Goal: Transaction & Acquisition: Purchase product/service

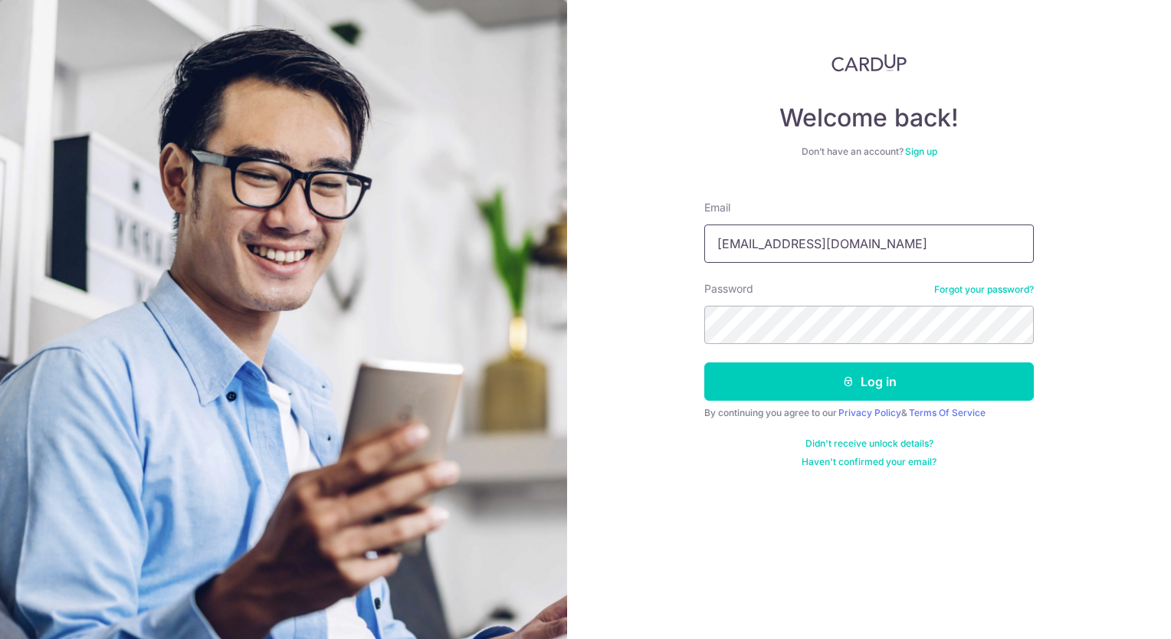
click at [849, 243] on input "lim_hweehoon@yahoo.com" at bounding box center [870, 244] width 330 height 38
type input "[EMAIL_ADDRESS][DOMAIN_NAME]"
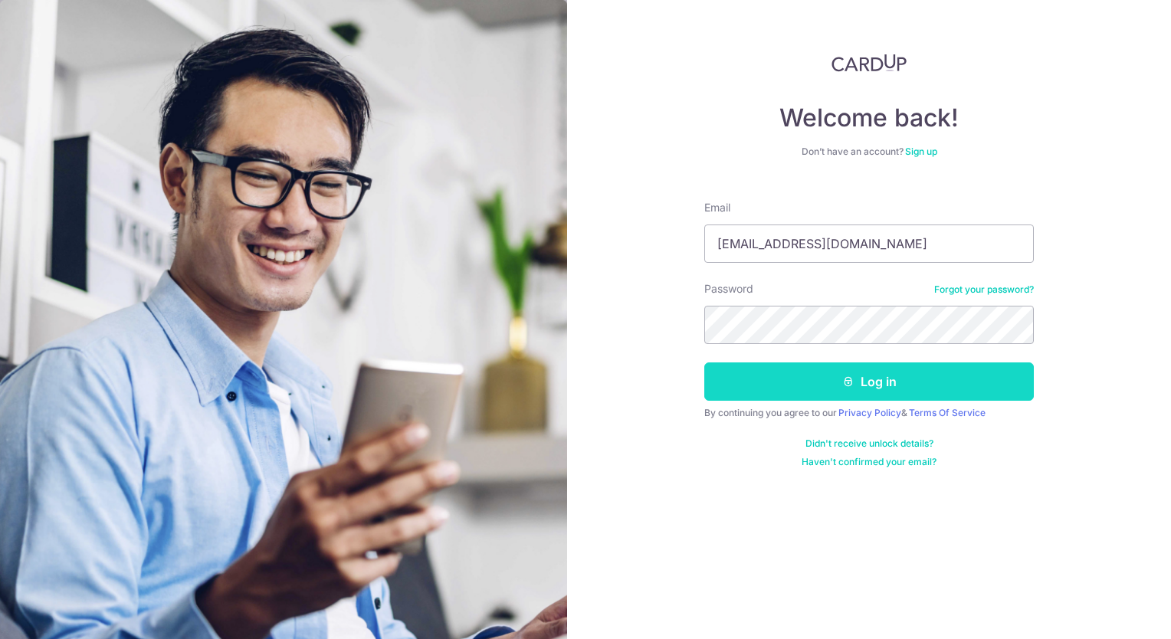
click at [838, 383] on button "Log in" at bounding box center [870, 382] width 330 height 38
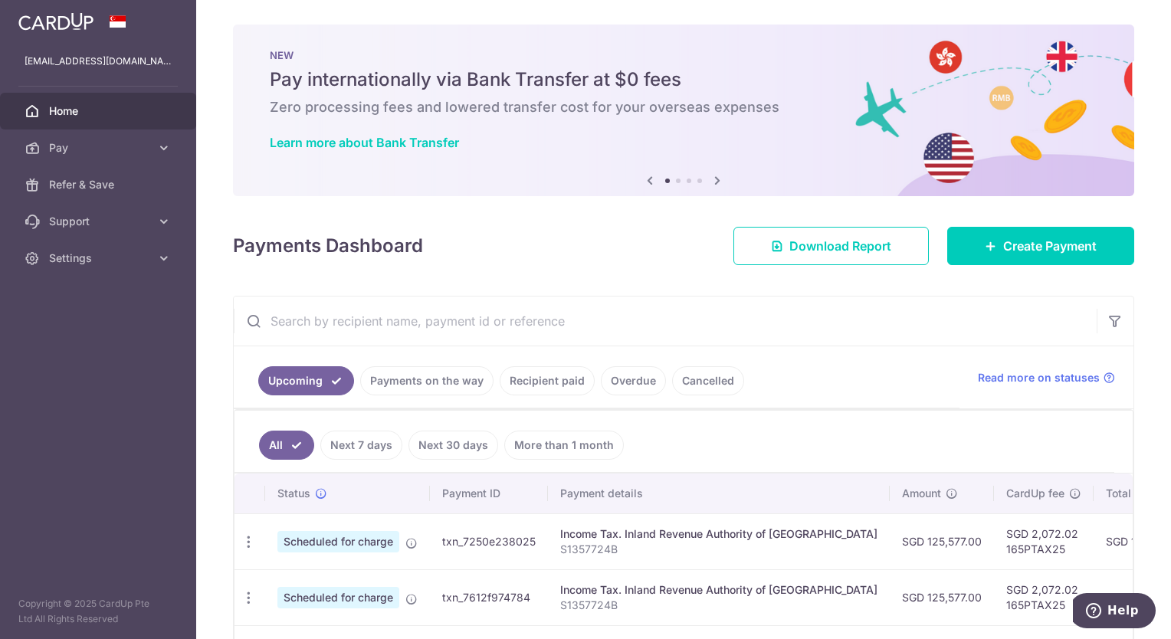
scroll to position [289, 0]
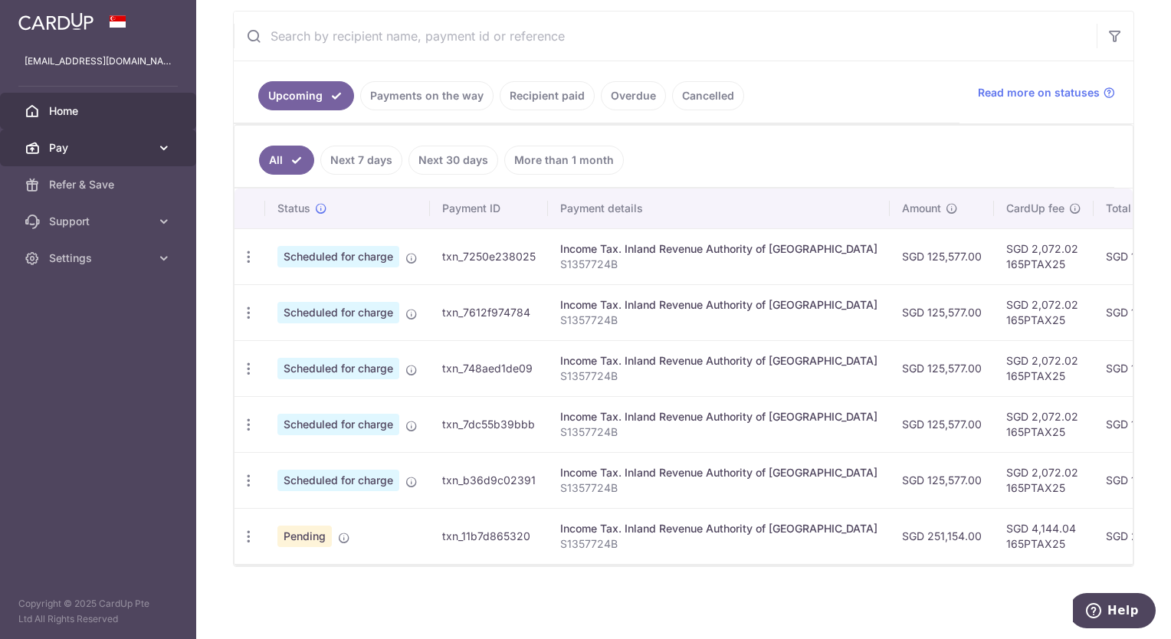
click at [163, 146] on icon at bounding box center [163, 147] width 15 height 15
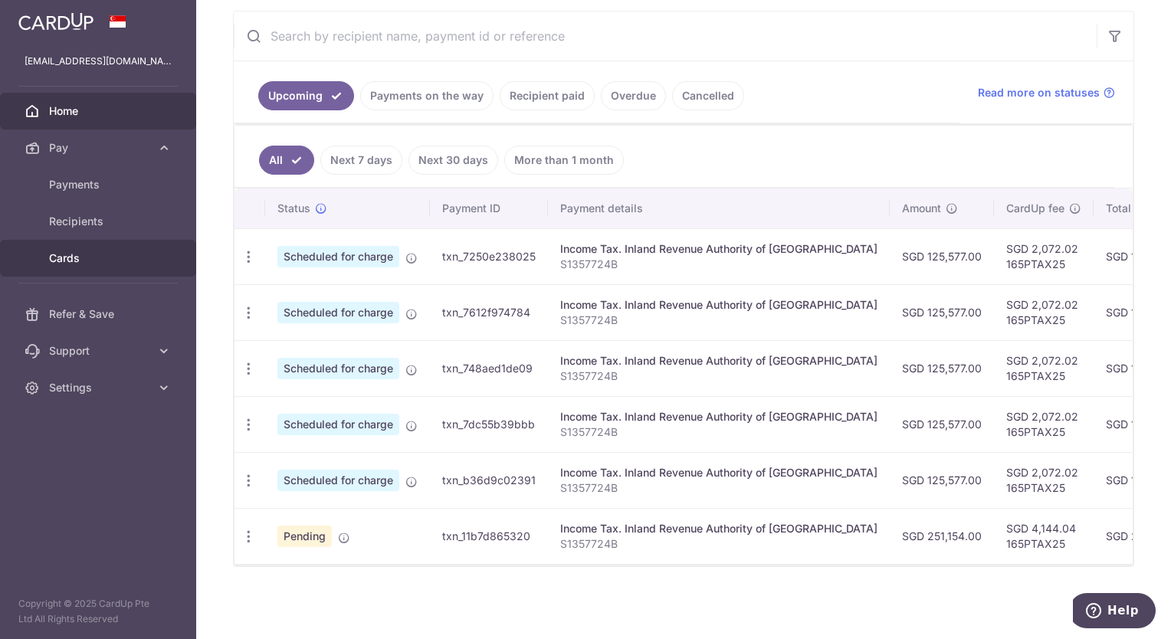
click at [87, 261] on span "Cards" at bounding box center [99, 258] width 101 height 15
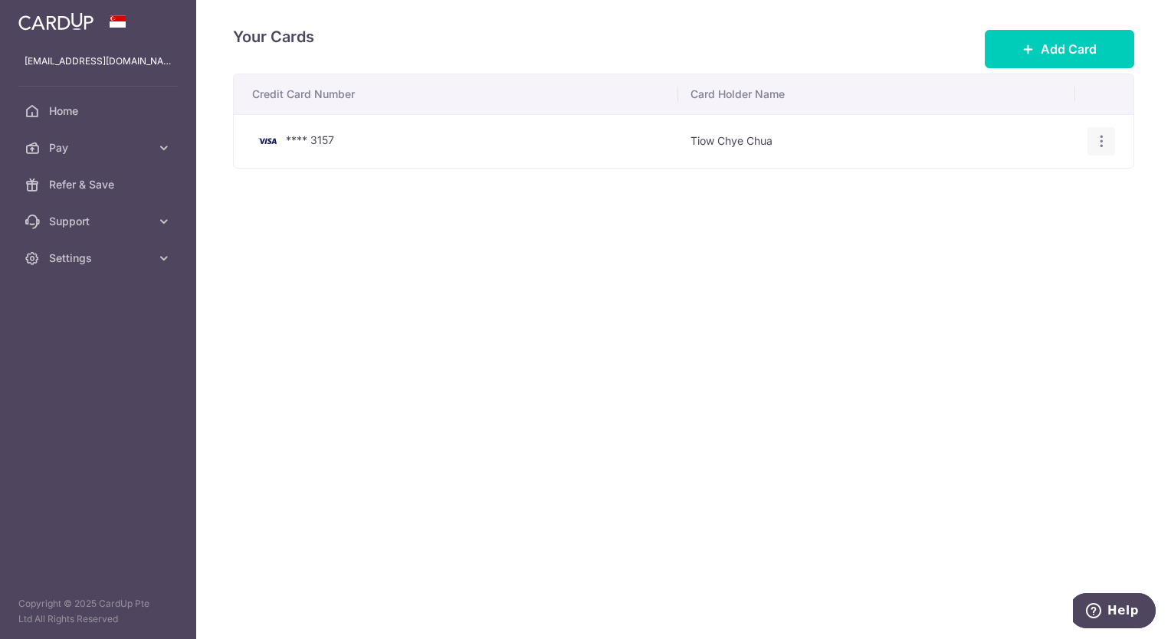
click at [1102, 140] on icon "button" at bounding box center [1102, 141] width 16 height 16
click at [1019, 220] on span "Delete" at bounding box center [1050, 221] width 104 height 18
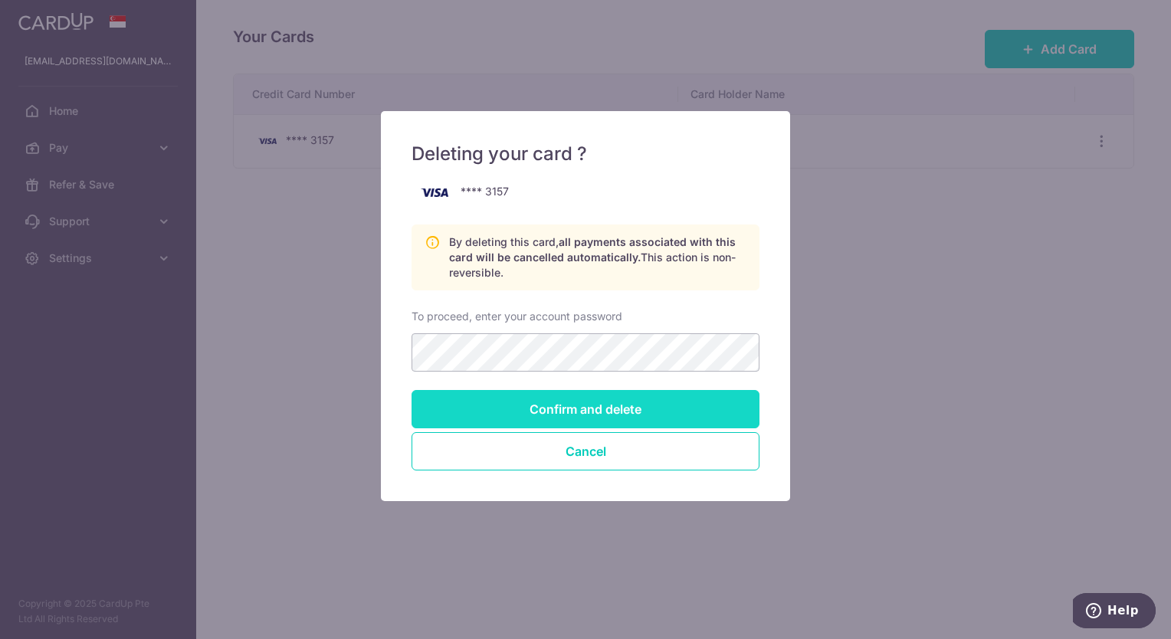
click at [570, 406] on input "Confirm and delete" at bounding box center [586, 409] width 348 height 38
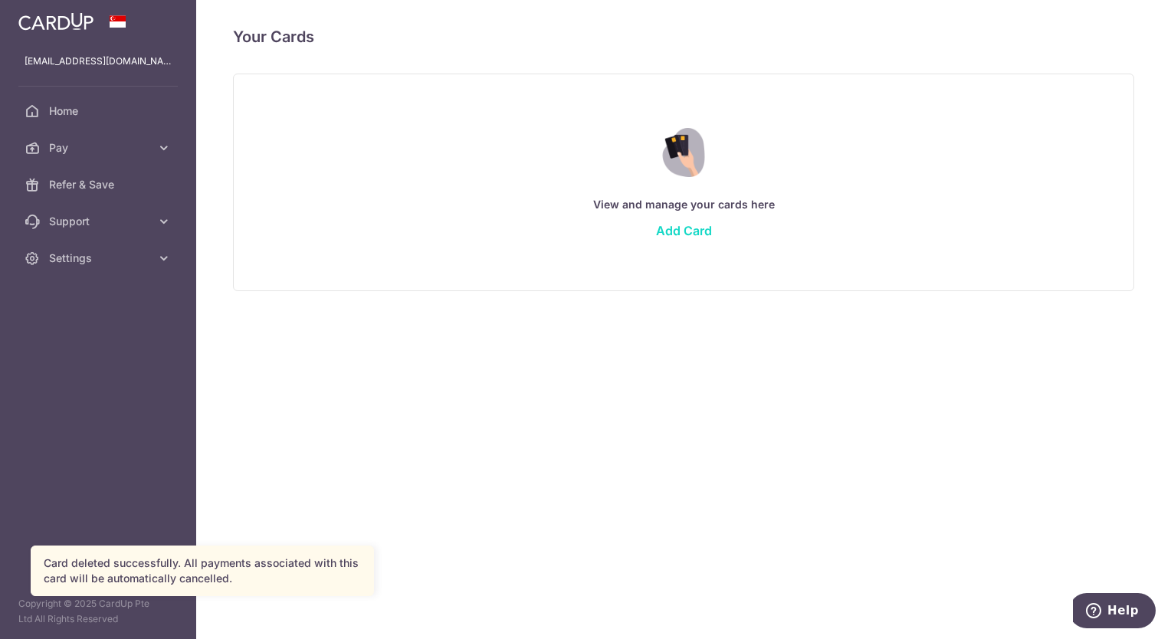
click at [679, 229] on link "Add Card" at bounding box center [684, 230] width 56 height 15
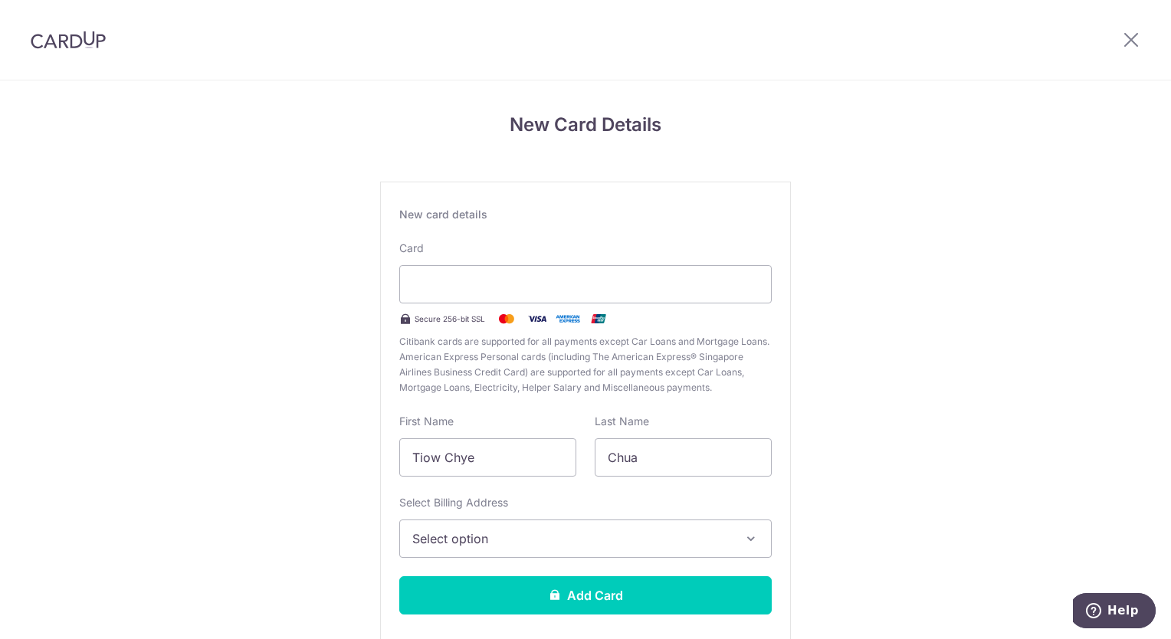
click at [758, 126] on h4 "New Card Details" at bounding box center [585, 125] width 411 height 28
click at [746, 538] on icon "button" at bounding box center [751, 538] width 15 height 15
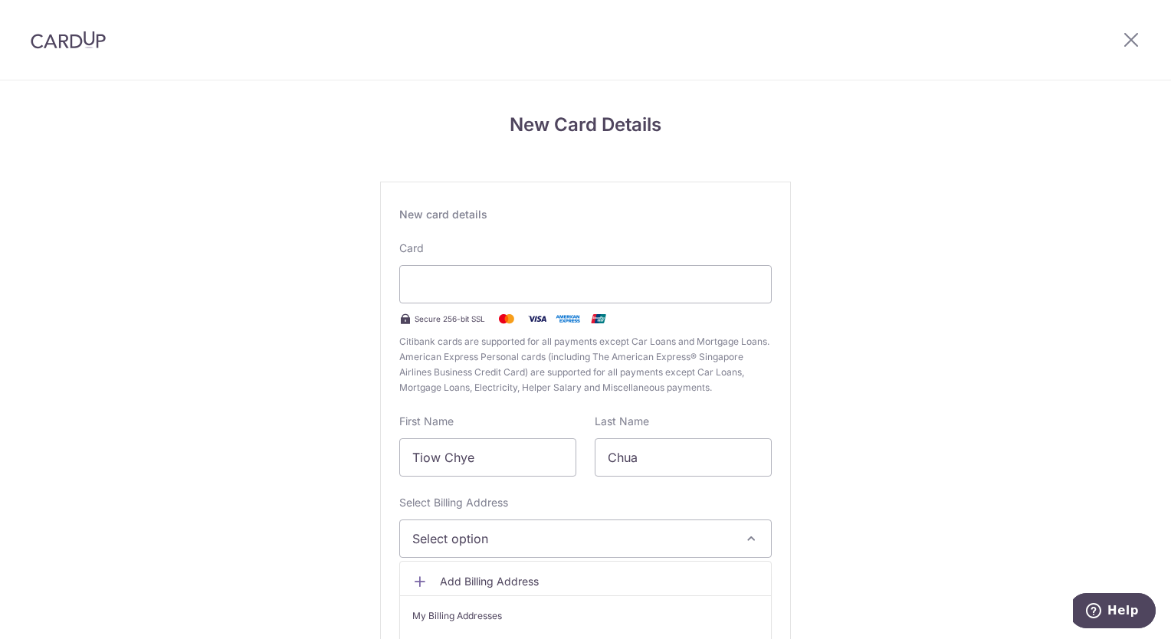
scroll to position [84, 0]
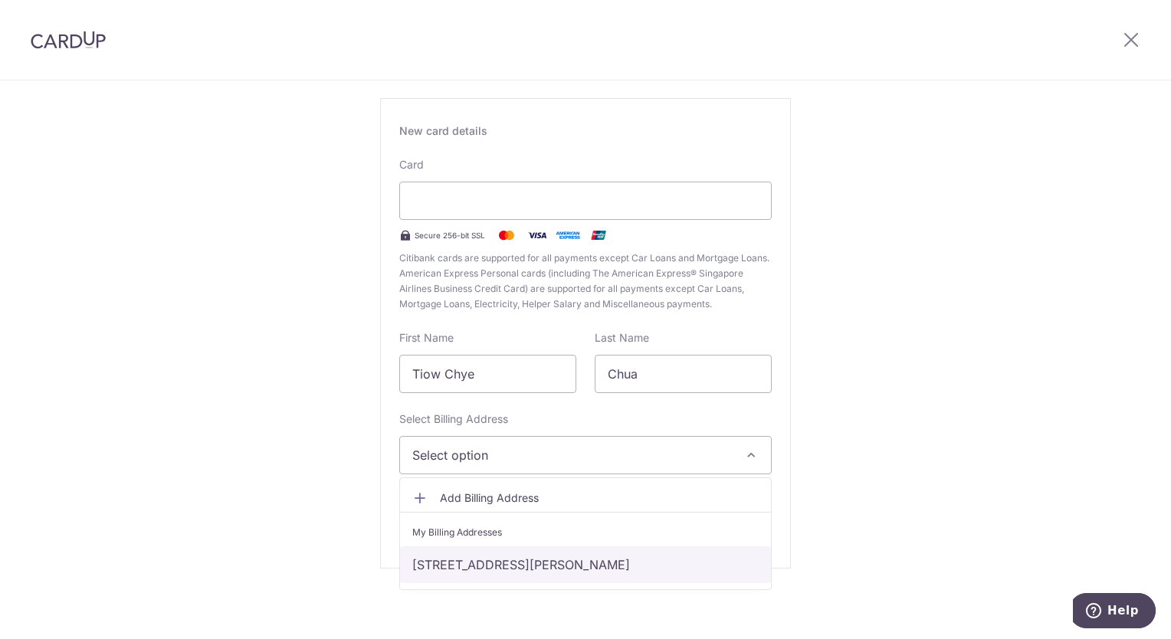
click at [675, 563] on link "27B Aida Street, Singapore, Singapore, Singapore-459954" at bounding box center [585, 565] width 371 height 37
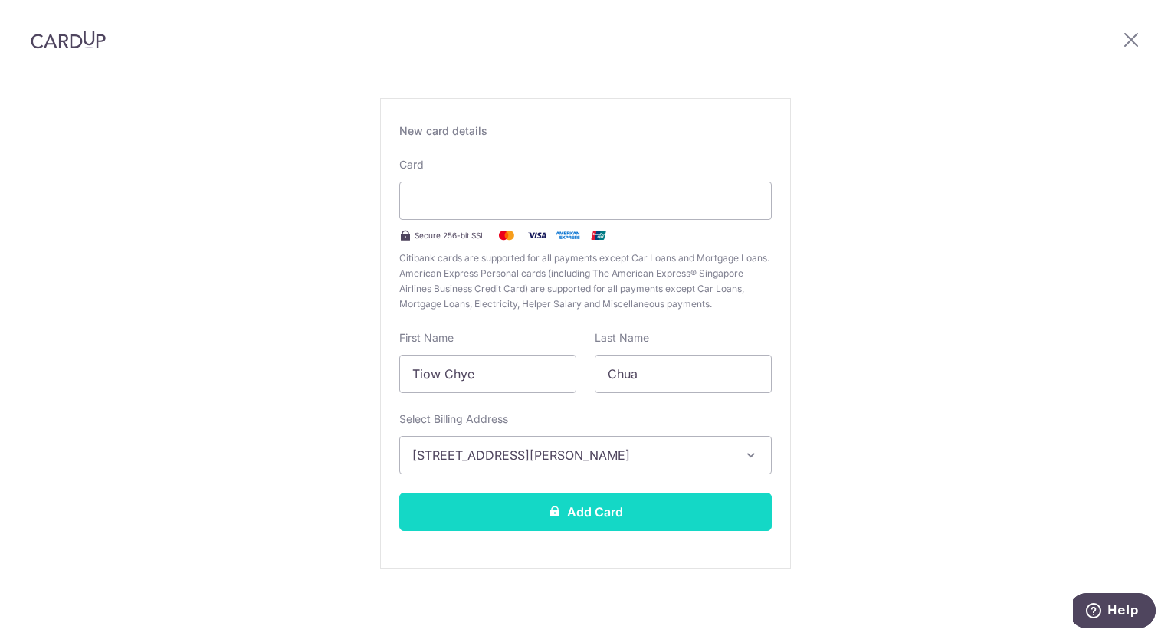
click at [602, 514] on button "Add Card" at bounding box center [585, 512] width 373 height 38
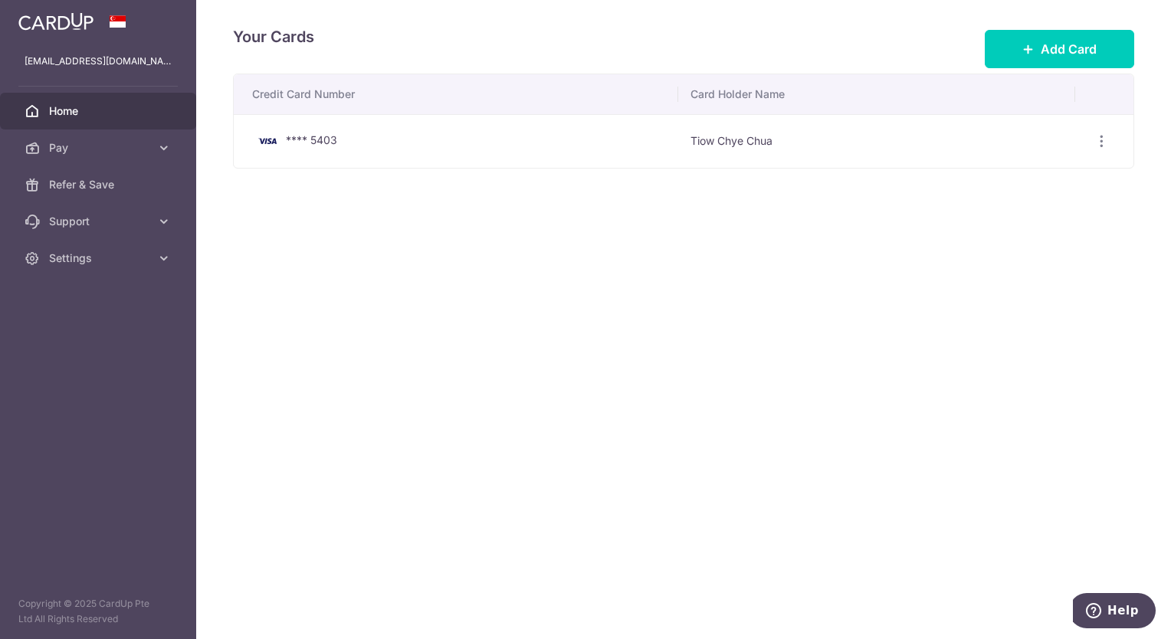
click at [64, 112] on span "Home" at bounding box center [99, 110] width 101 height 15
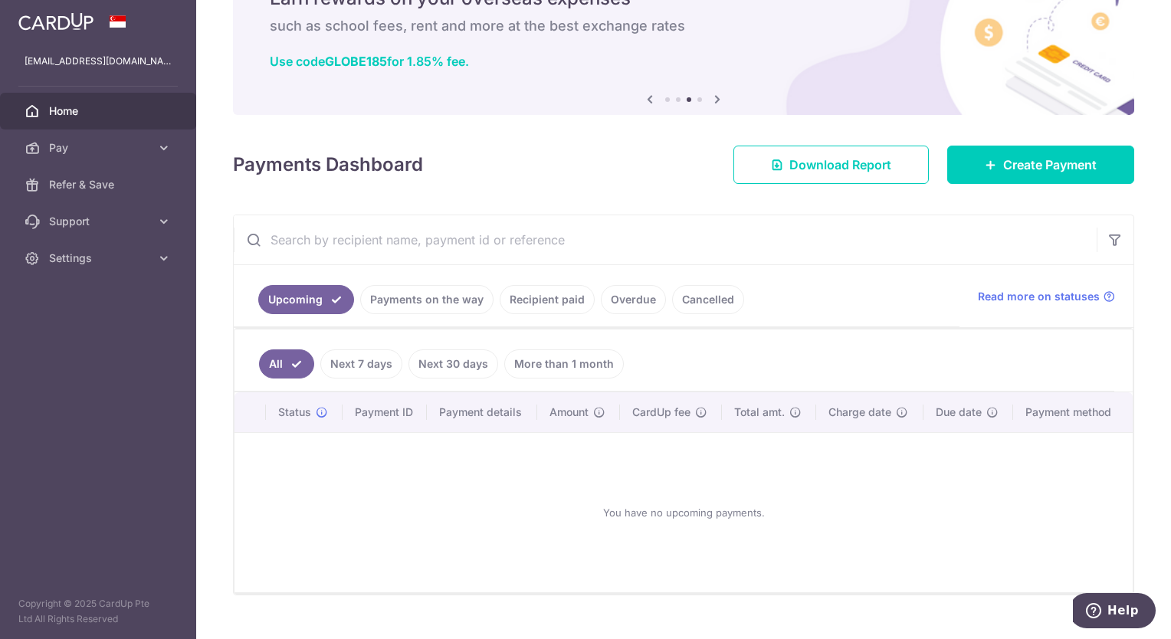
scroll to position [107, 0]
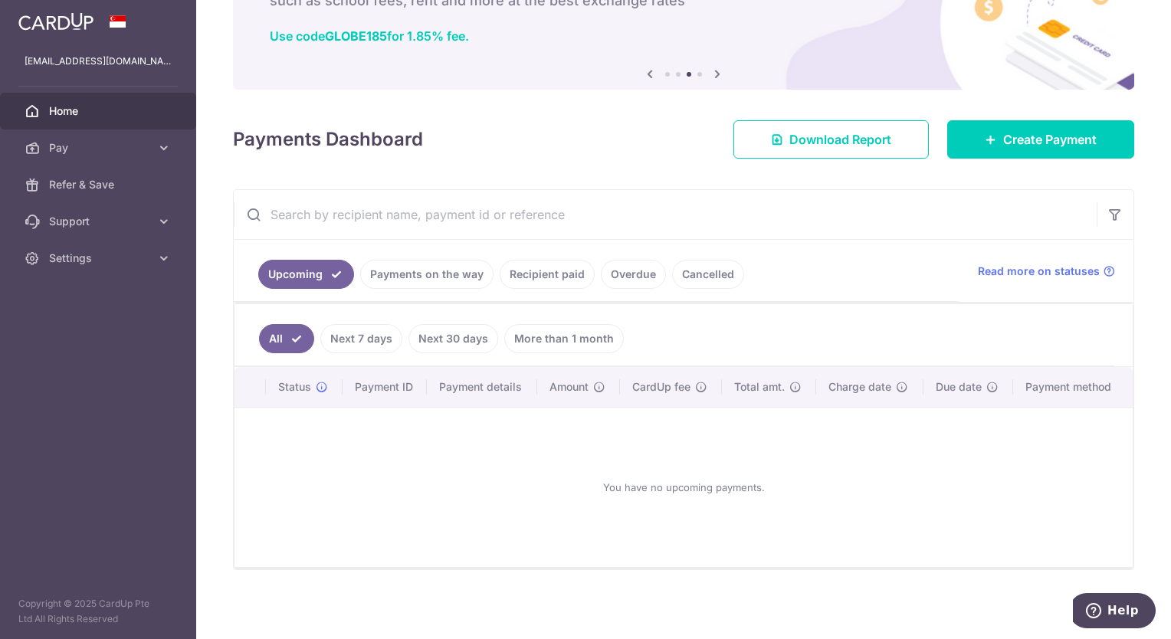
click at [297, 205] on input "text" at bounding box center [665, 214] width 863 height 49
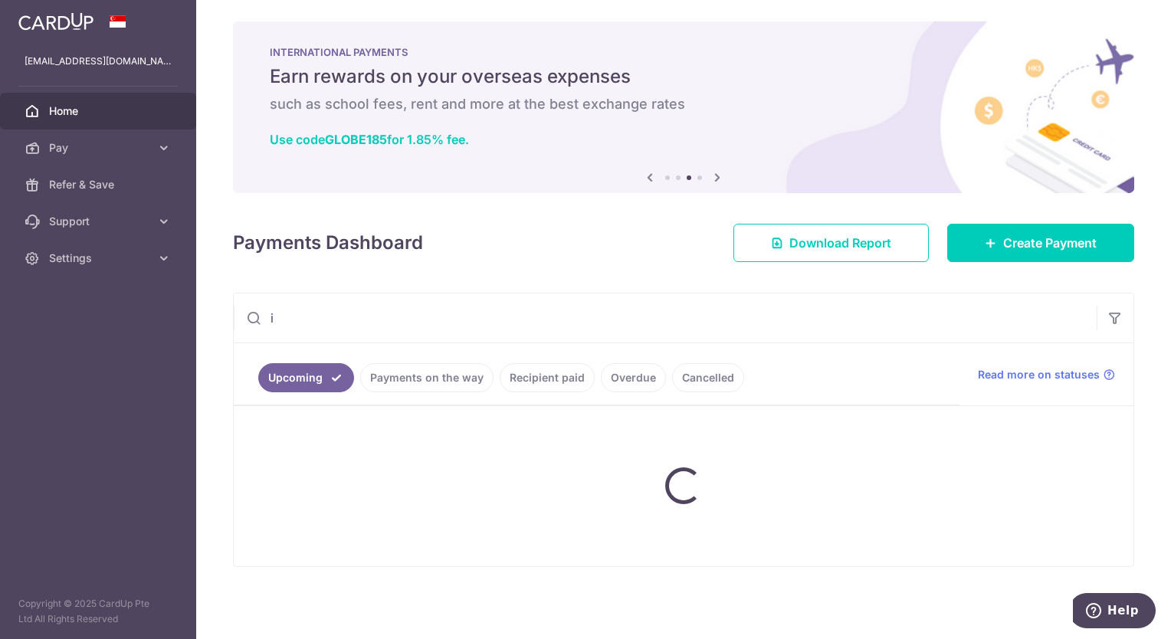
scroll to position [1, 0]
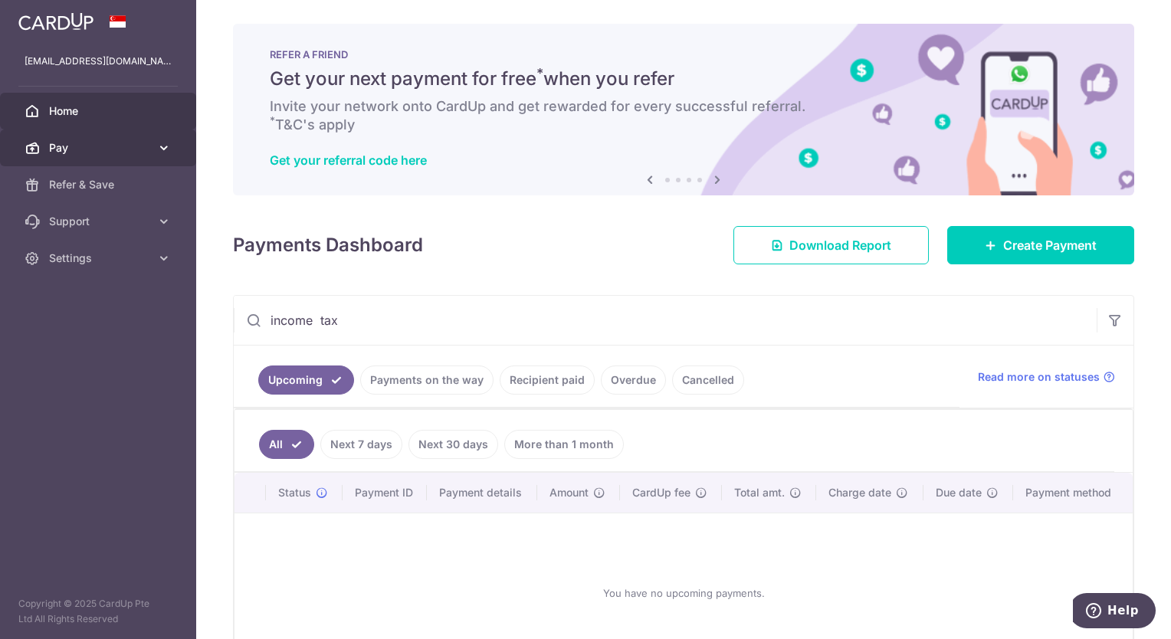
type input "income tax"
click at [61, 155] on span "Pay" at bounding box center [99, 147] width 101 height 15
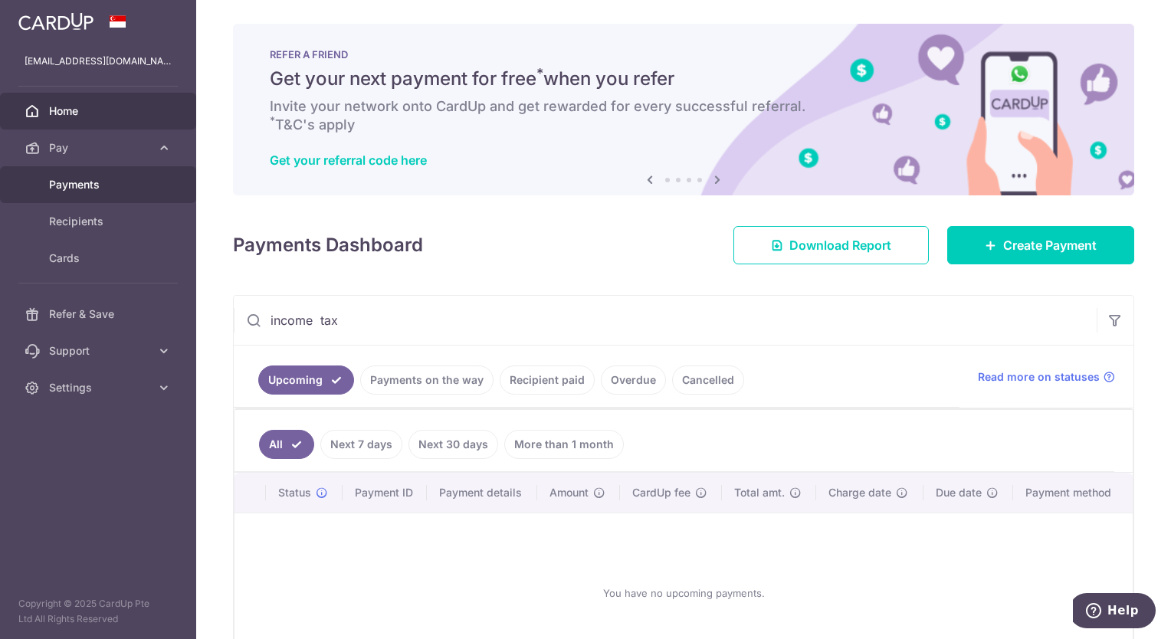
click at [88, 191] on span "Payments" at bounding box center [99, 184] width 101 height 15
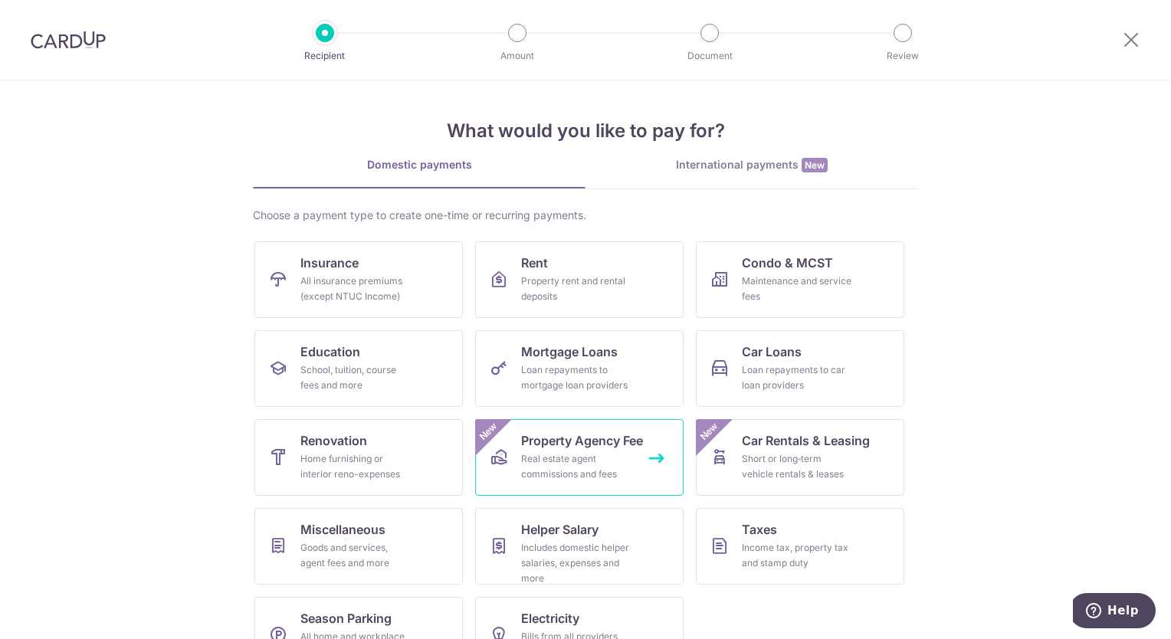
scroll to position [46, 0]
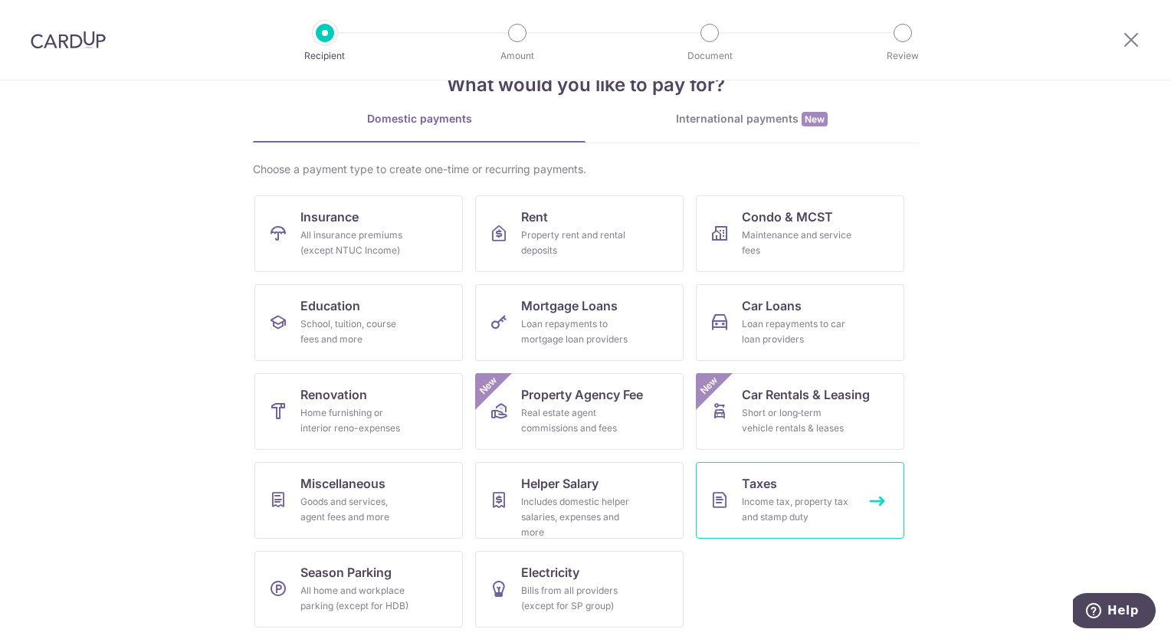
click at [748, 495] on div "Income tax, property tax and stamp duty" at bounding box center [797, 509] width 110 height 31
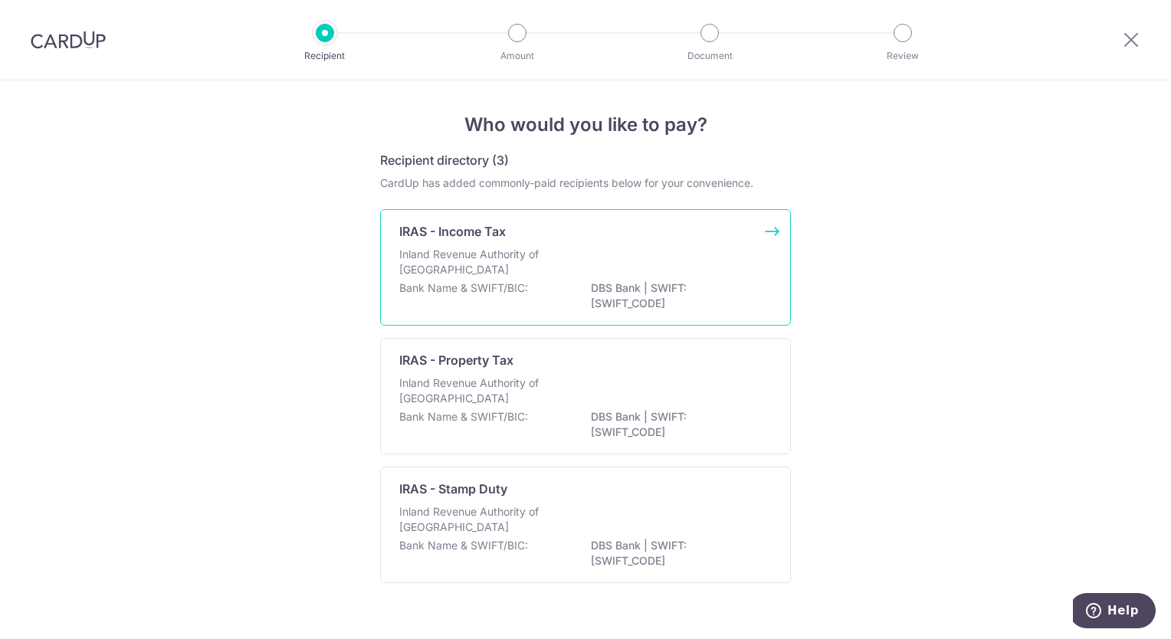
click at [514, 277] on p "Inland Revenue Authority of Singapore" at bounding box center [480, 262] width 163 height 31
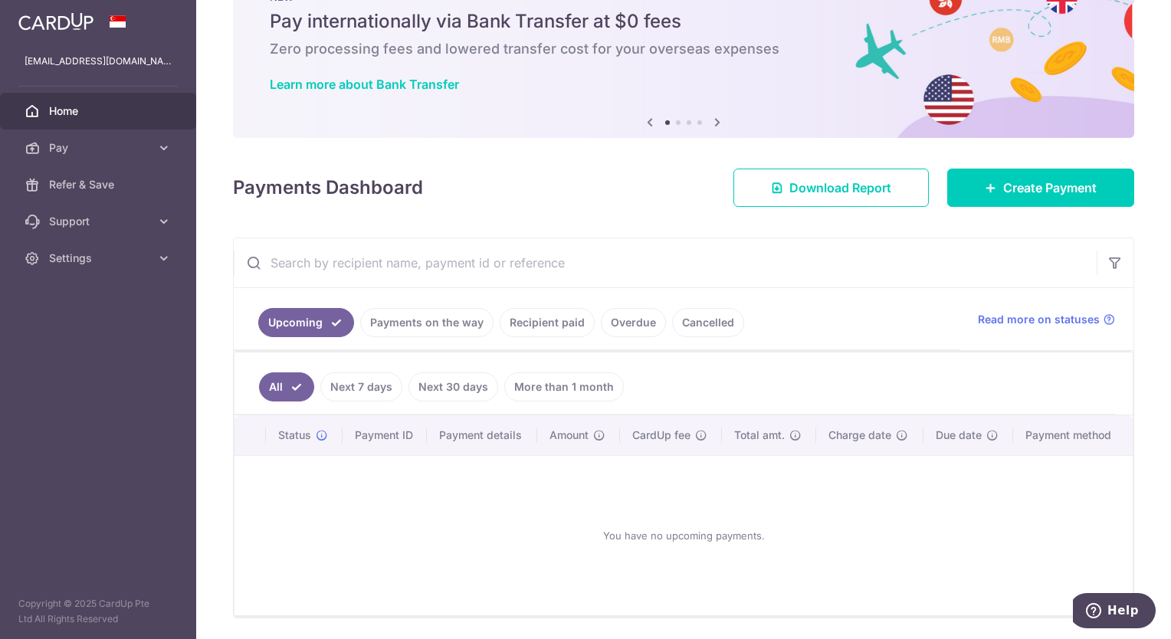
scroll to position [107, 0]
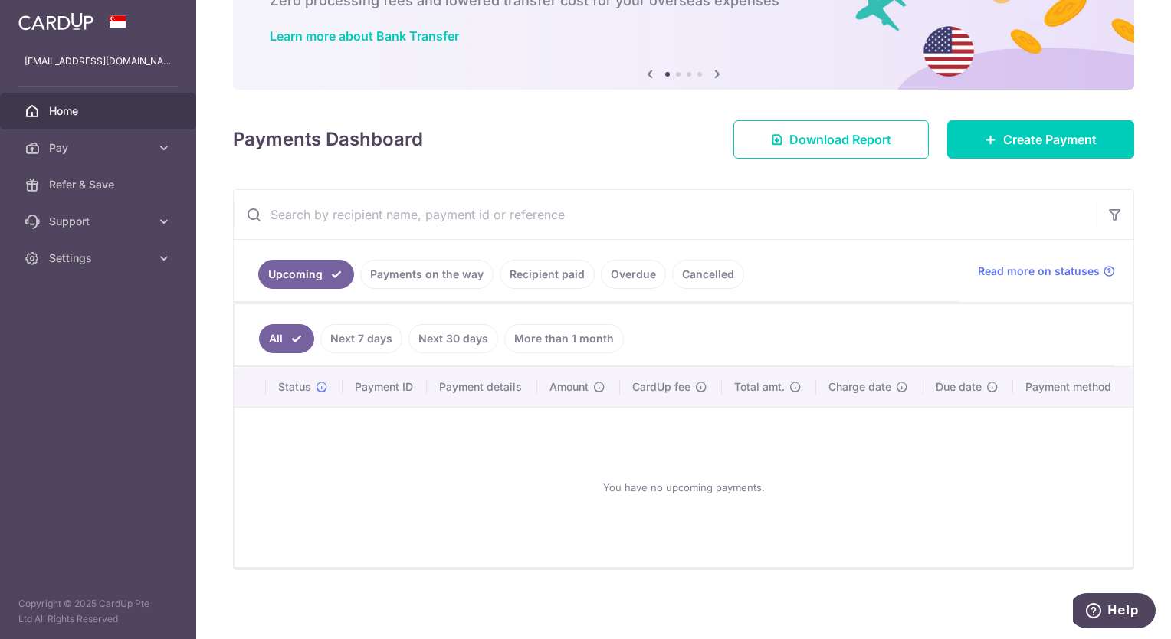
click at [310, 274] on link "Upcoming" at bounding box center [306, 274] width 96 height 29
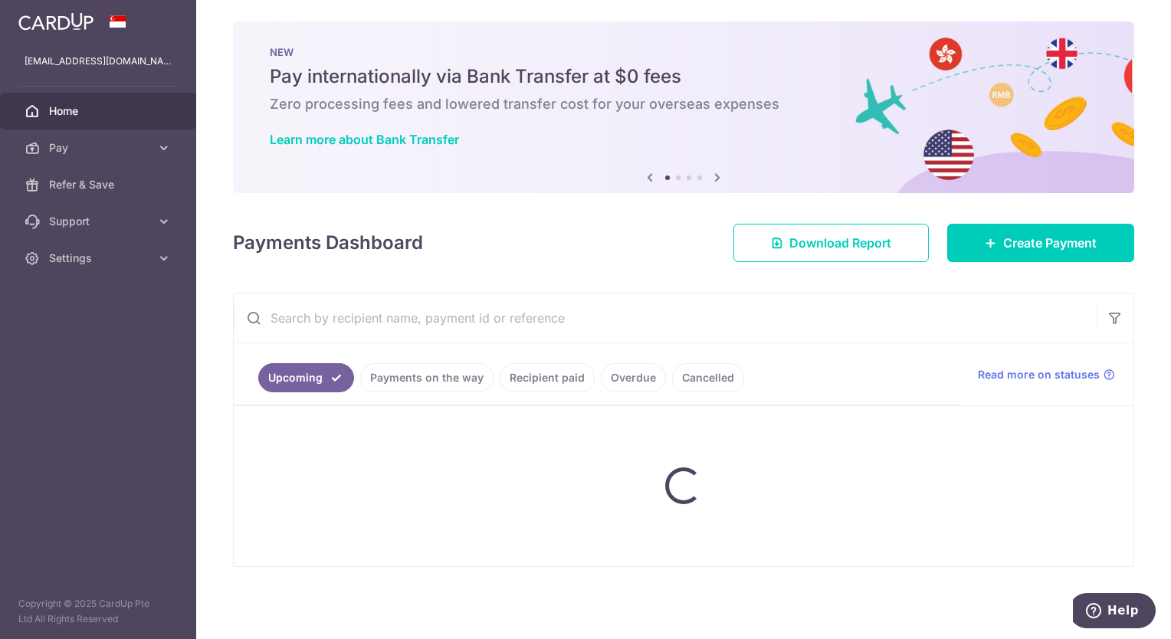
scroll to position [1, 0]
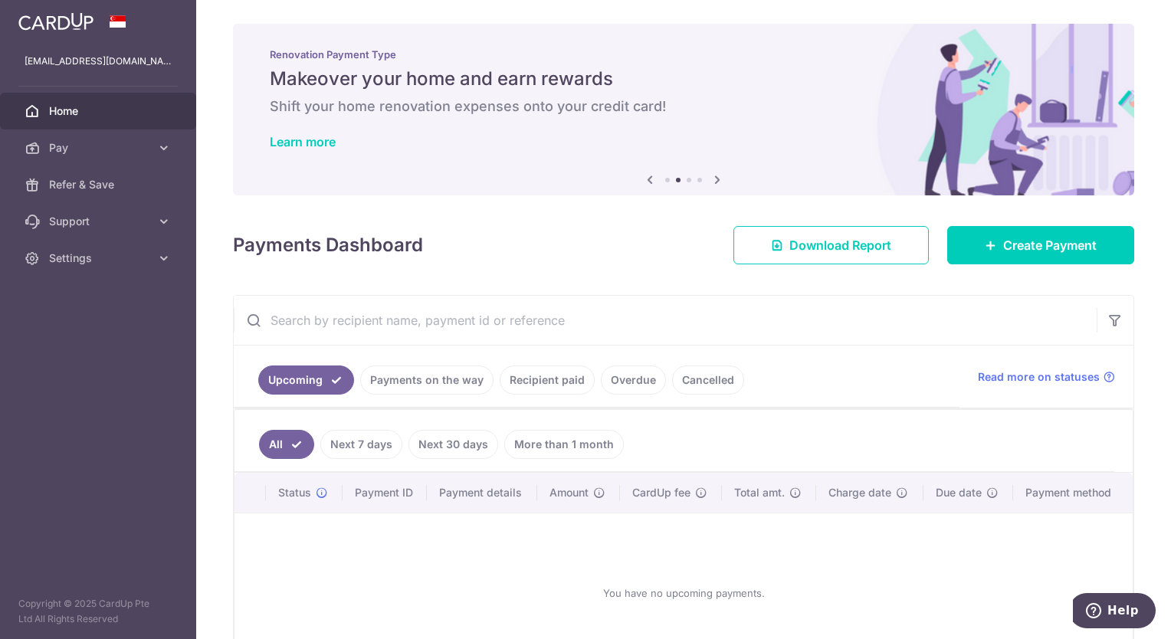
click at [418, 384] on link "Payments on the way" at bounding box center [426, 380] width 133 height 29
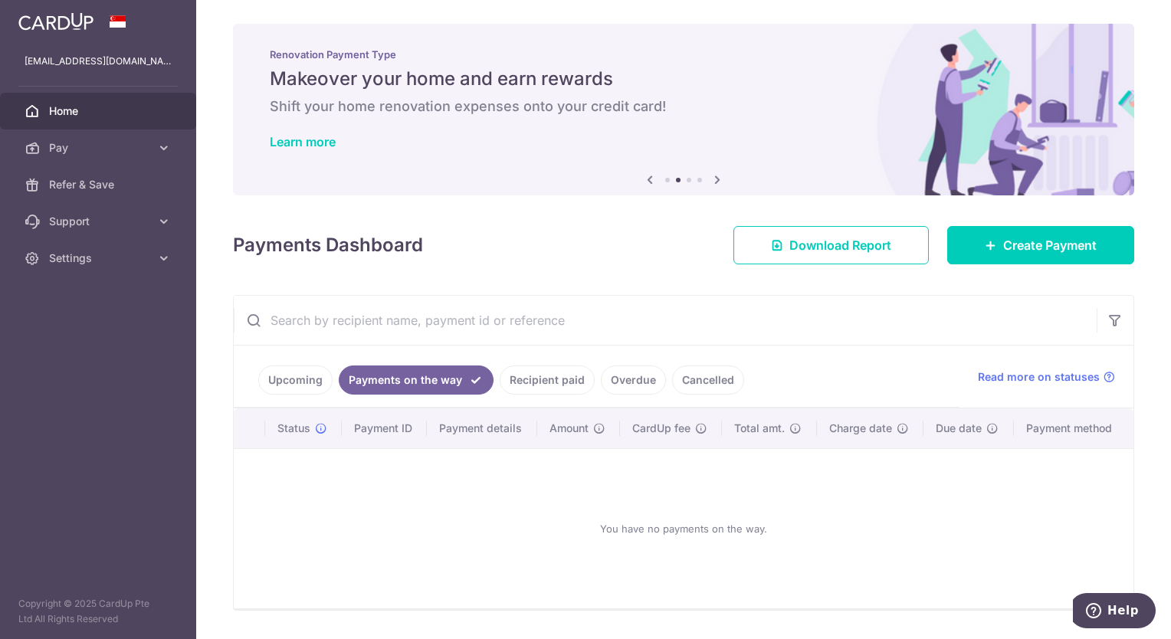
click at [522, 379] on link "Recipient paid" at bounding box center [547, 380] width 95 height 29
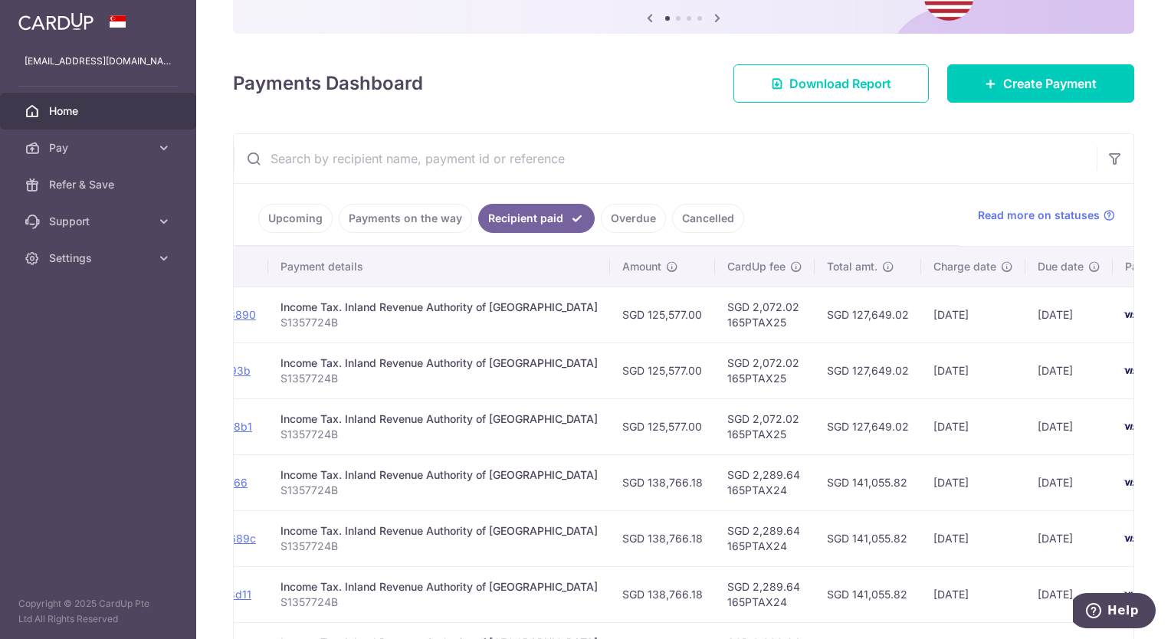
scroll to position [0, 240]
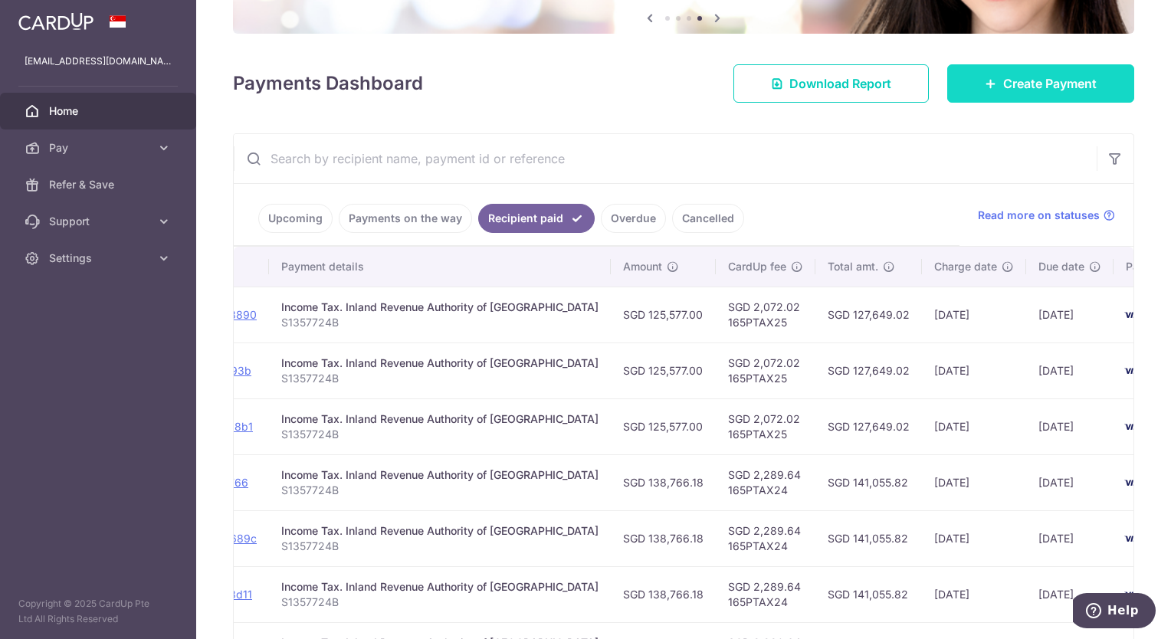
click at [990, 87] on link "Create Payment" at bounding box center [1041, 83] width 187 height 38
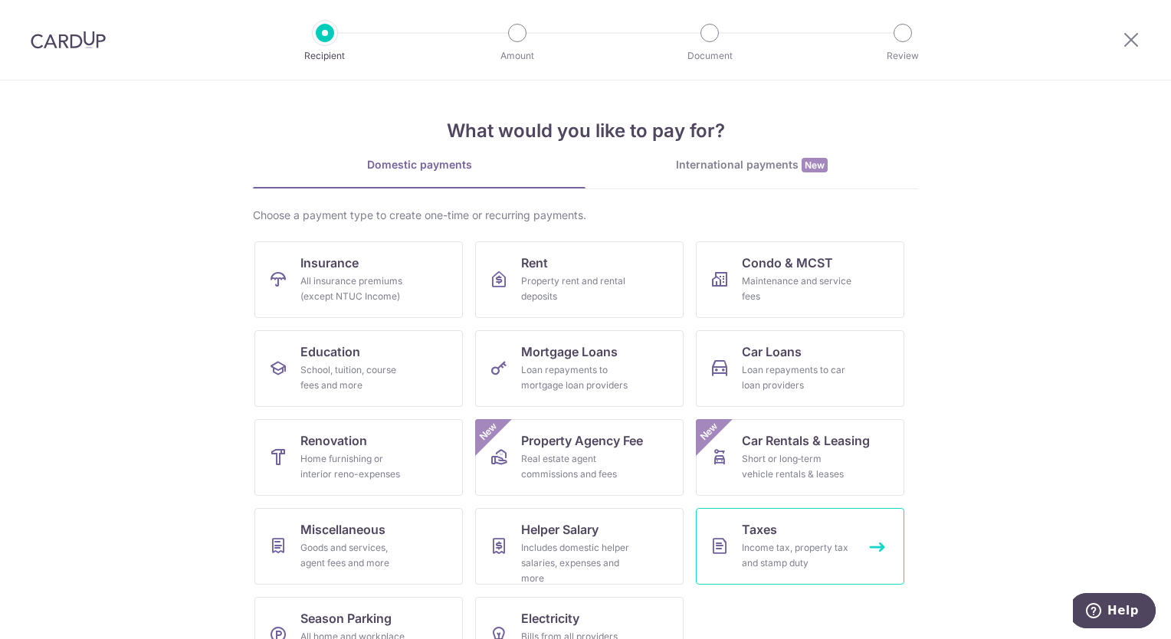
click at [754, 549] on div "Income tax, property tax and stamp duty" at bounding box center [797, 555] width 110 height 31
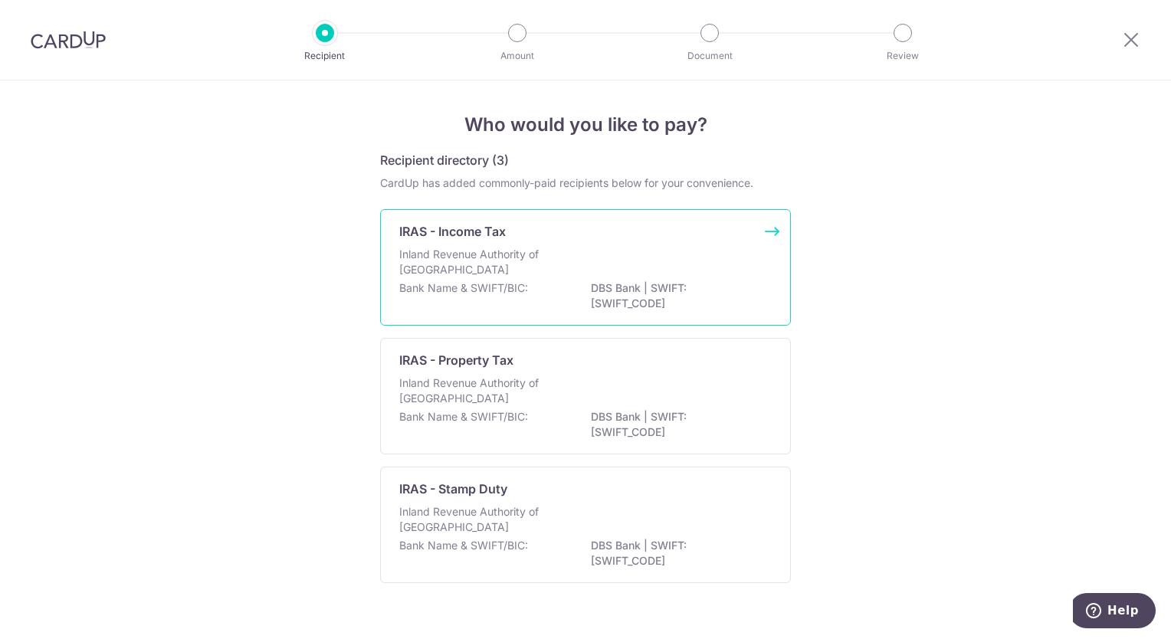
click at [478, 258] on p "Inland Revenue Authority of Singapore" at bounding box center [480, 262] width 163 height 31
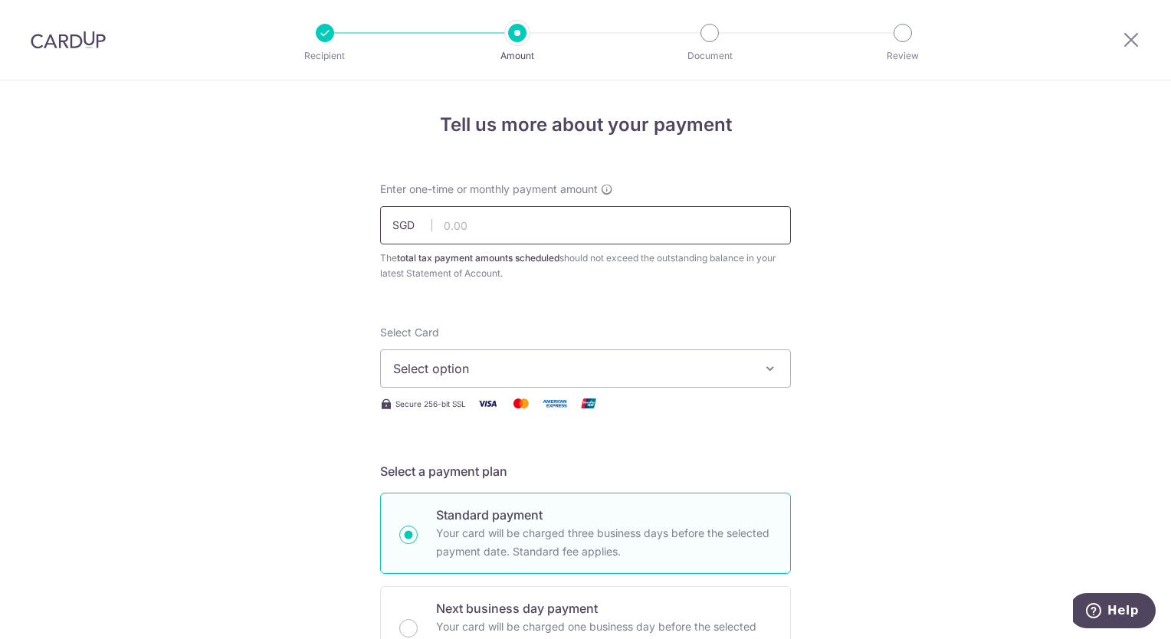
click at [463, 221] on input "text" at bounding box center [585, 225] width 411 height 38
type input "125,577.00"
click at [459, 366] on span "Select option" at bounding box center [571, 369] width 357 height 18
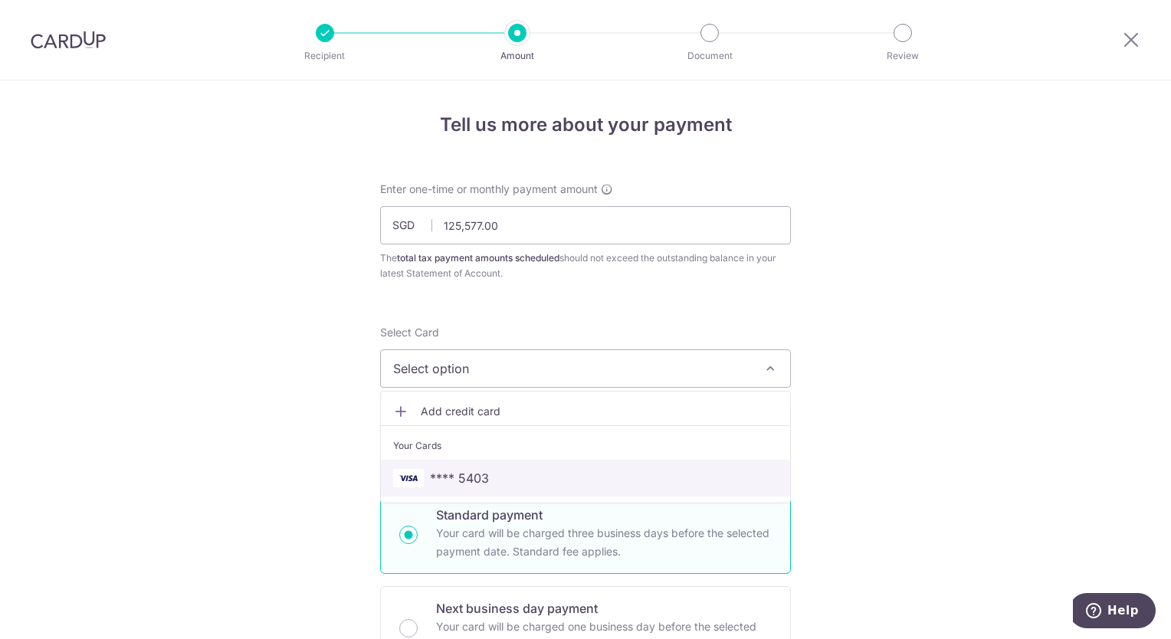
click at [472, 477] on span "**** 5403" at bounding box center [459, 478] width 59 height 18
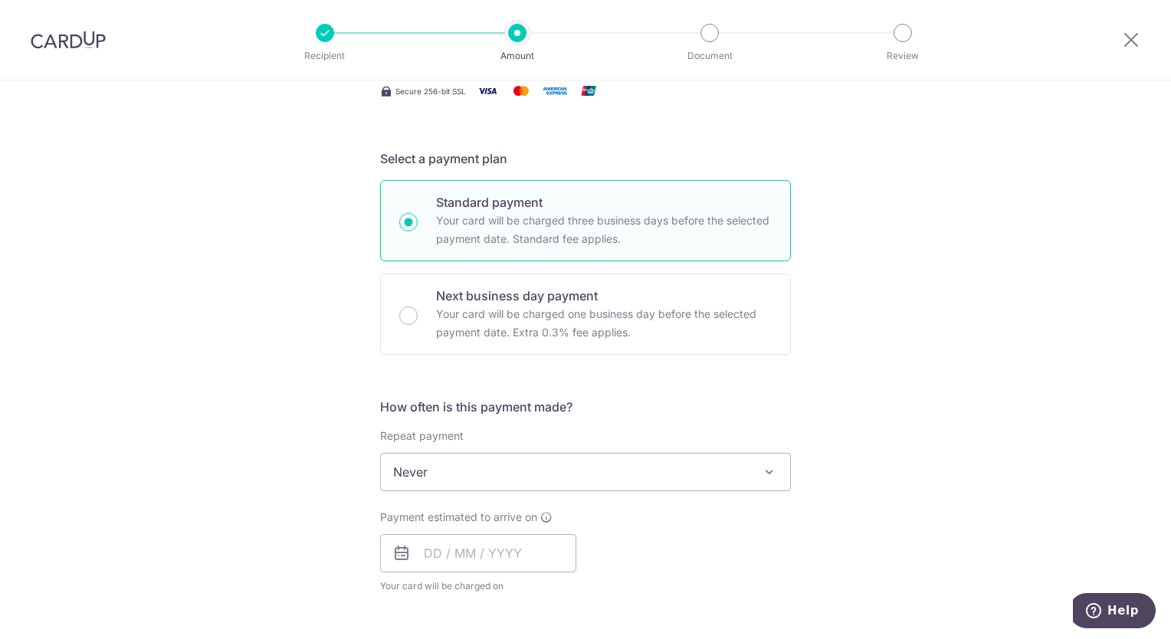
scroll to position [314, 0]
click at [764, 472] on span at bounding box center [769, 471] width 18 height 18
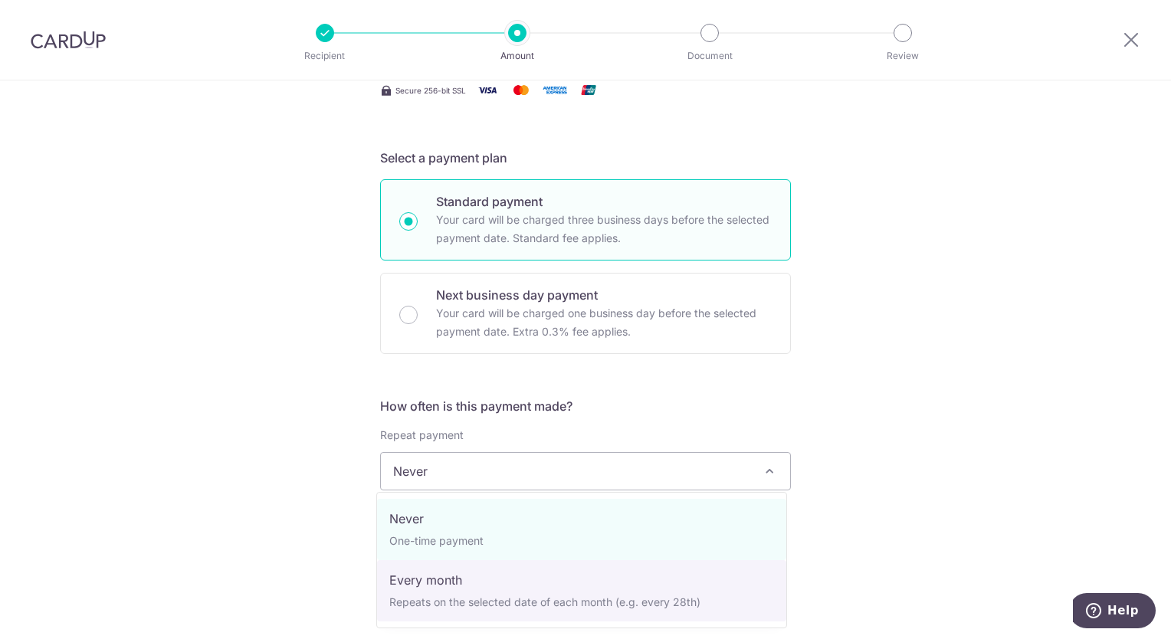
select select "3"
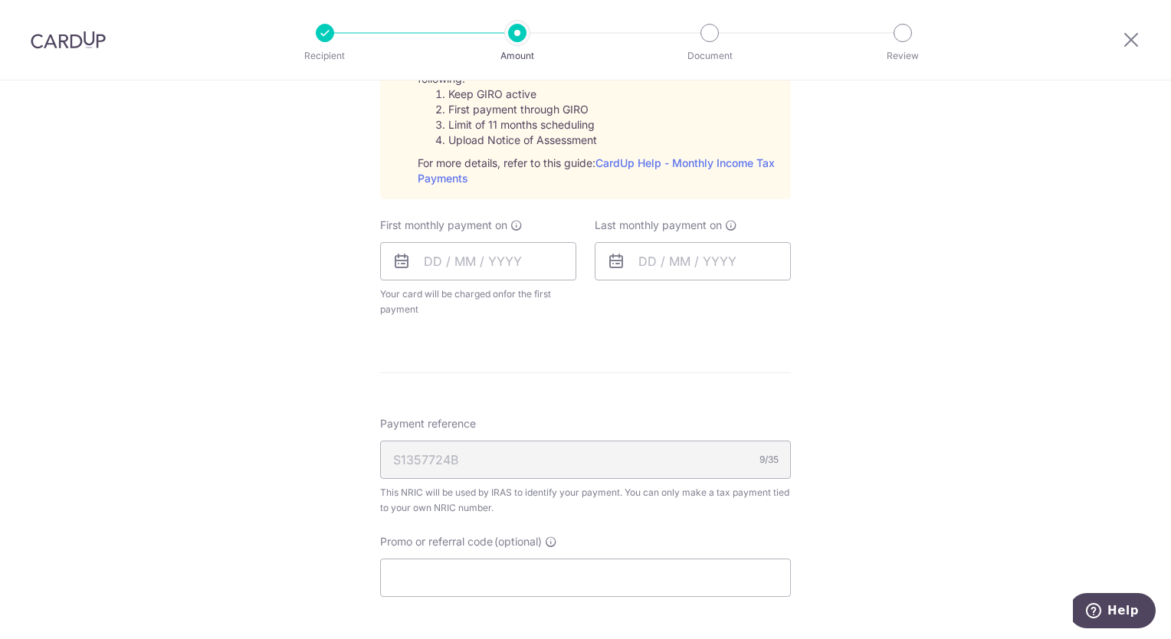
scroll to position [743, 0]
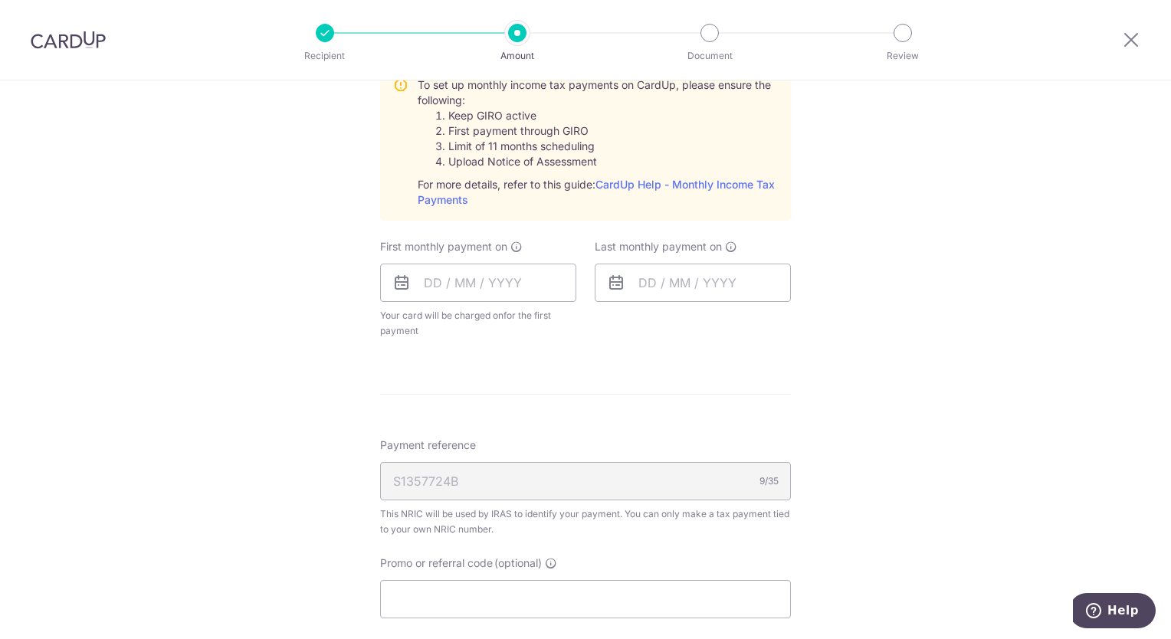
click at [401, 281] on icon at bounding box center [402, 283] width 18 height 18
click at [425, 278] on input "text" at bounding box center [478, 283] width 196 height 38
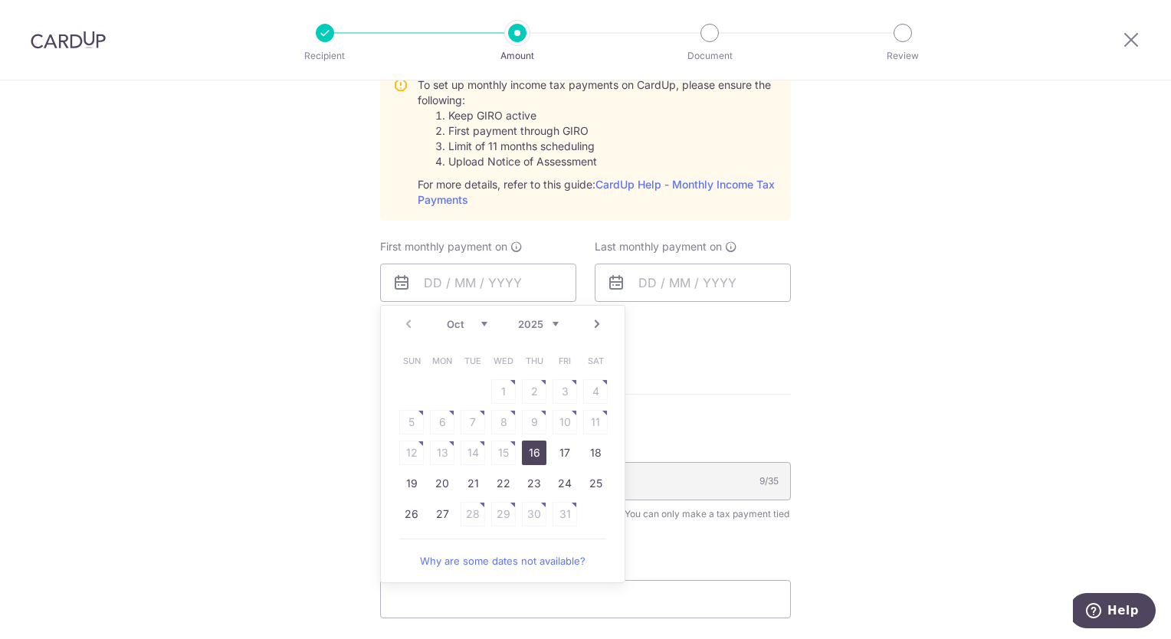
click at [527, 452] on link "16" at bounding box center [534, 453] width 25 height 25
type input "16/10/2025"
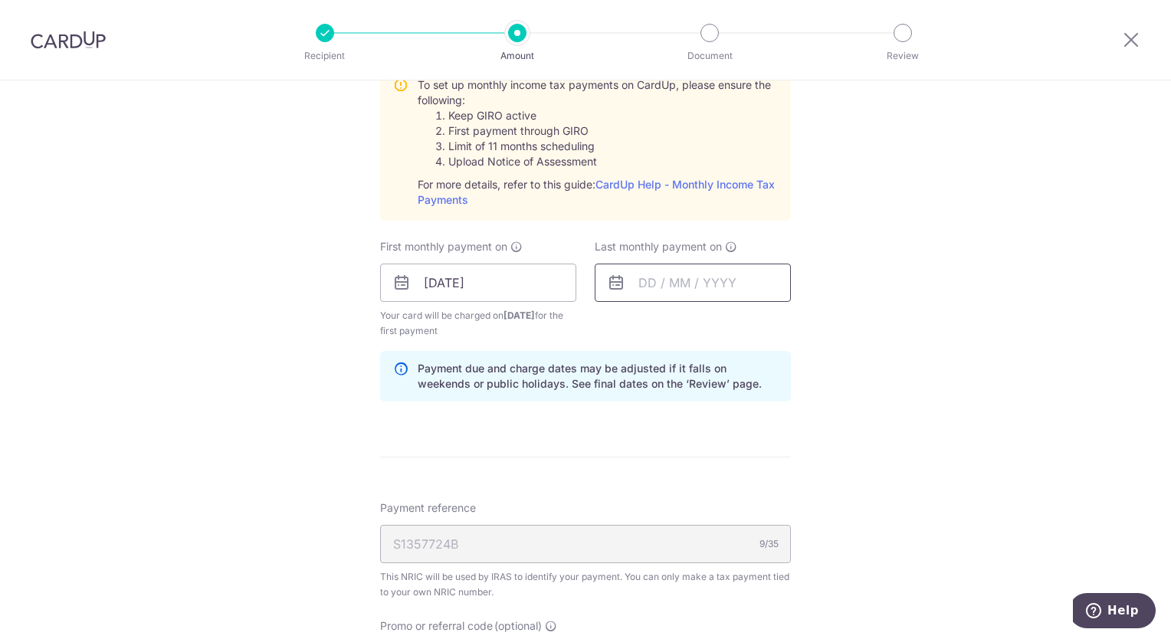
click at [657, 285] on input "text" at bounding box center [693, 283] width 196 height 38
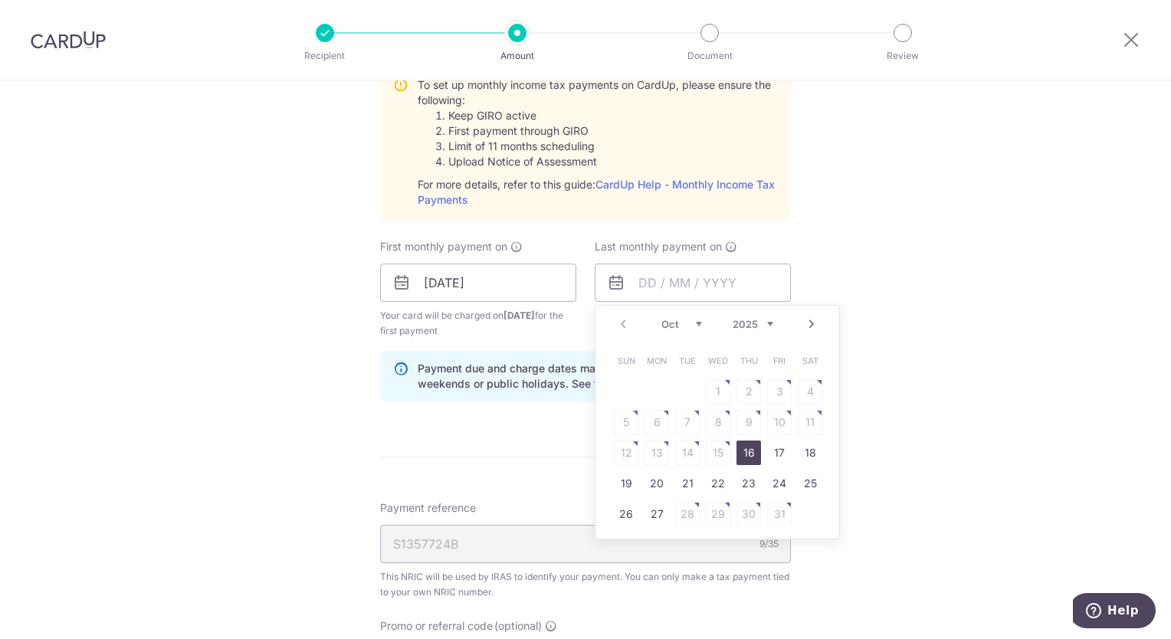
click at [806, 322] on link "Next" at bounding box center [812, 324] width 18 height 18
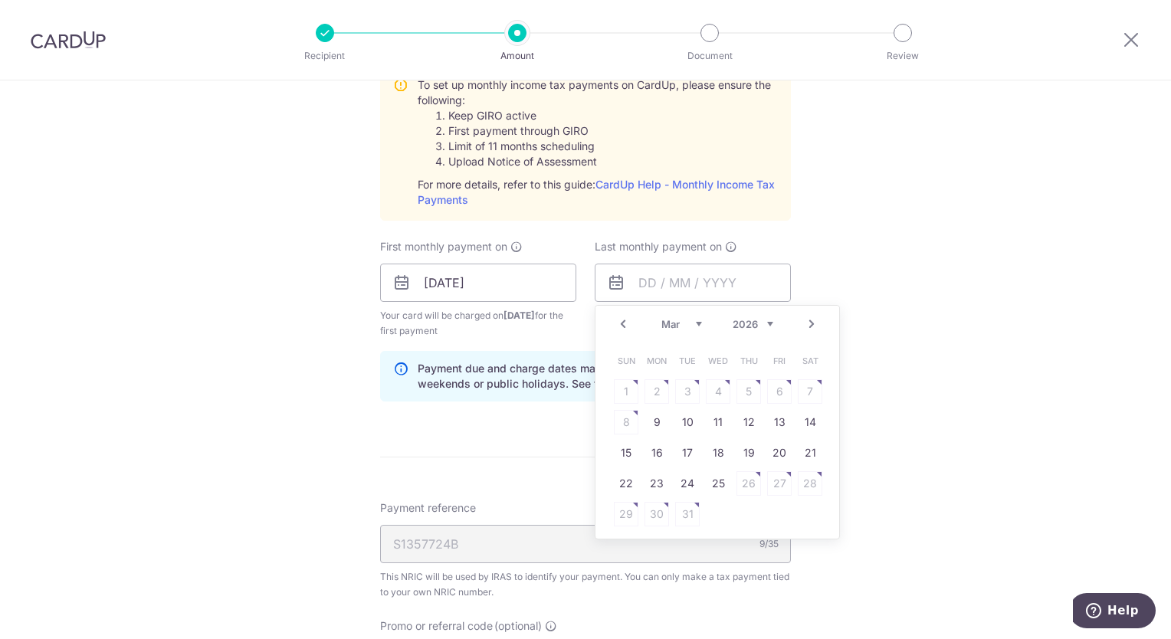
click at [806, 322] on link "Next" at bounding box center [812, 324] width 18 height 18
click at [748, 452] on table "Sun Mon Tue Wed Thu Fri Sat 1 2 3 4 5 6 7 8 9 10 11 12 13 14 15 16 17 18 19 20 …" at bounding box center [718, 438] width 215 height 184
click at [616, 324] on link "Prev" at bounding box center [623, 324] width 18 height 18
click at [656, 452] on link "16" at bounding box center [657, 453] width 25 height 25
type input "16/03/2026"
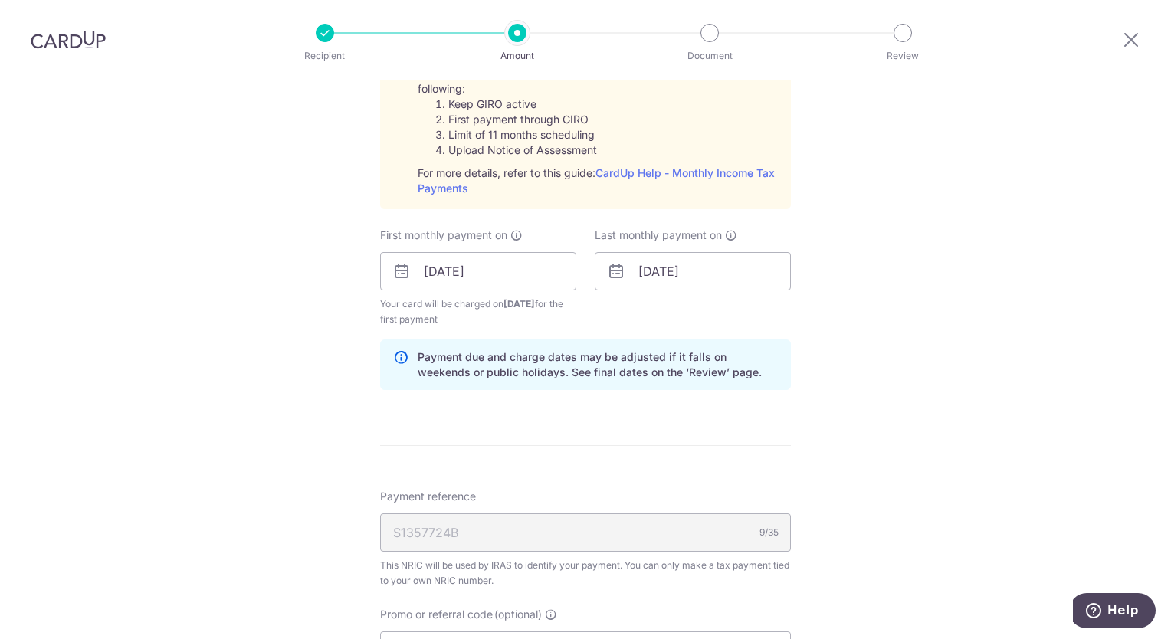
scroll to position [749, 0]
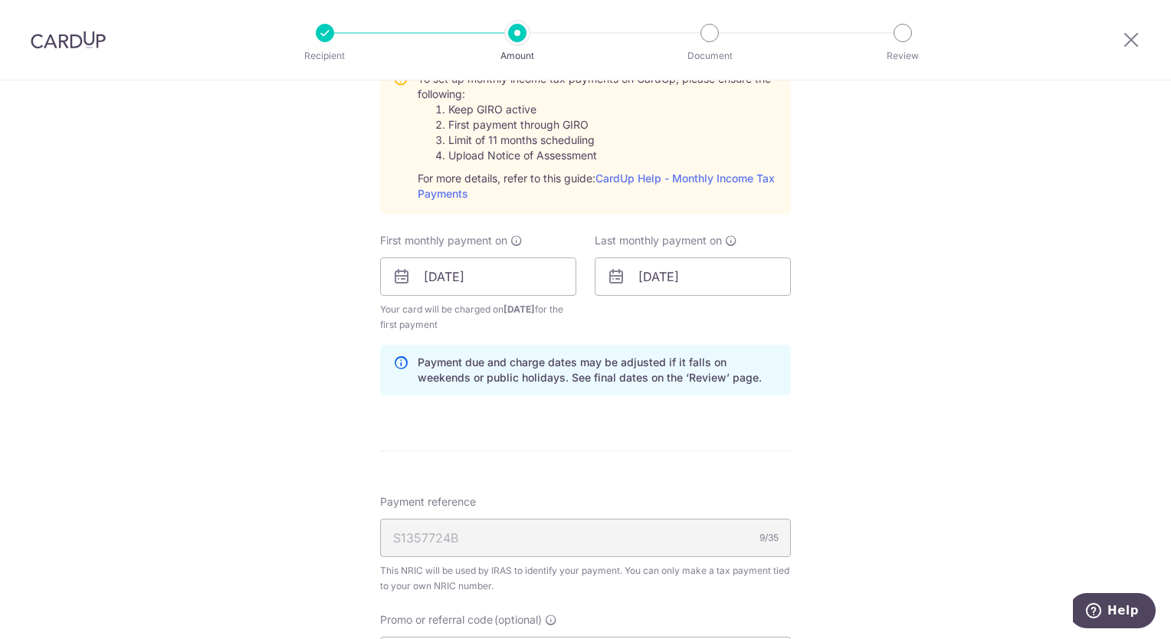
click at [395, 274] on icon at bounding box center [402, 277] width 18 height 18
click at [395, 273] on icon at bounding box center [402, 277] width 18 height 18
click at [429, 276] on input "16/10/2025" at bounding box center [478, 277] width 196 height 38
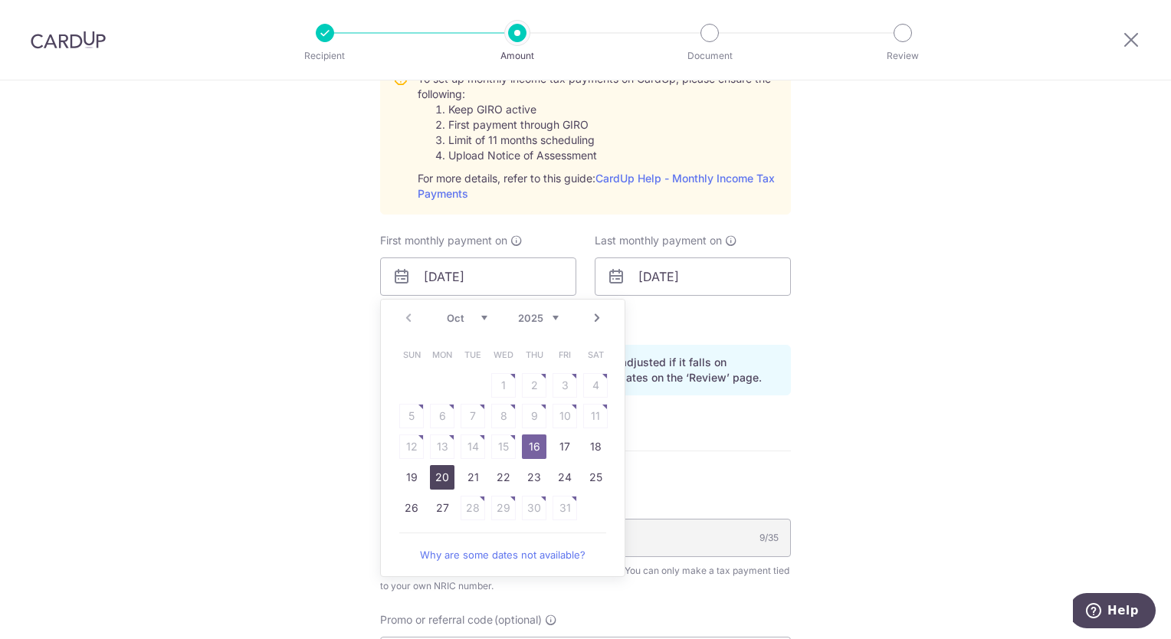
click at [438, 480] on link "20" at bounding box center [442, 477] width 25 height 25
type input "[DATE]"
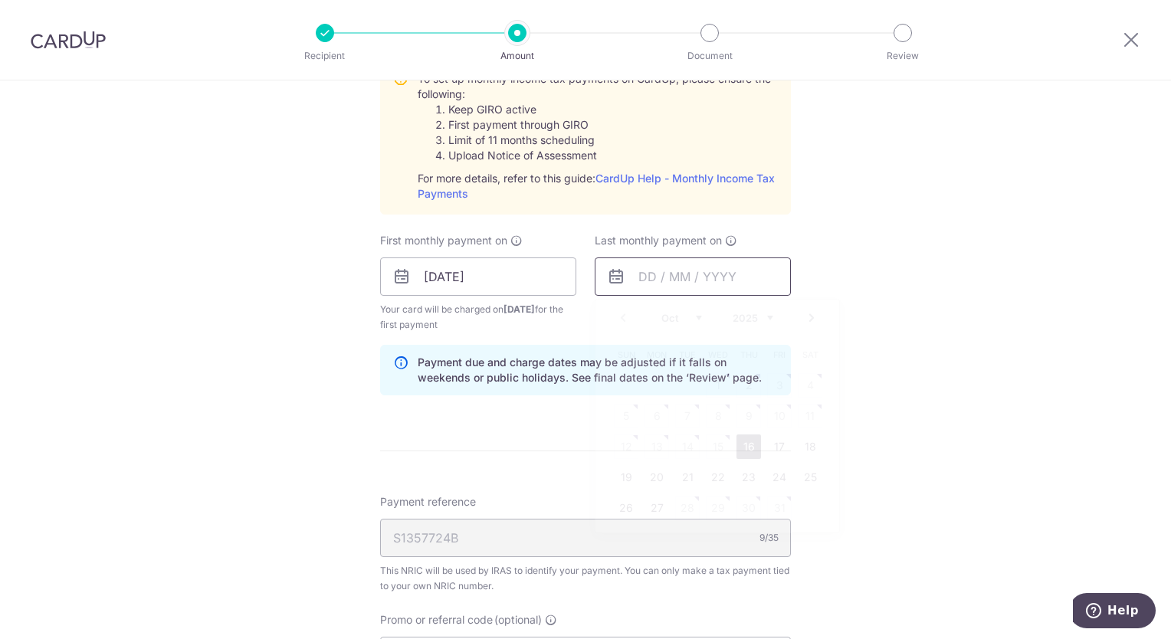
click at [638, 284] on input "text" at bounding box center [693, 277] width 196 height 38
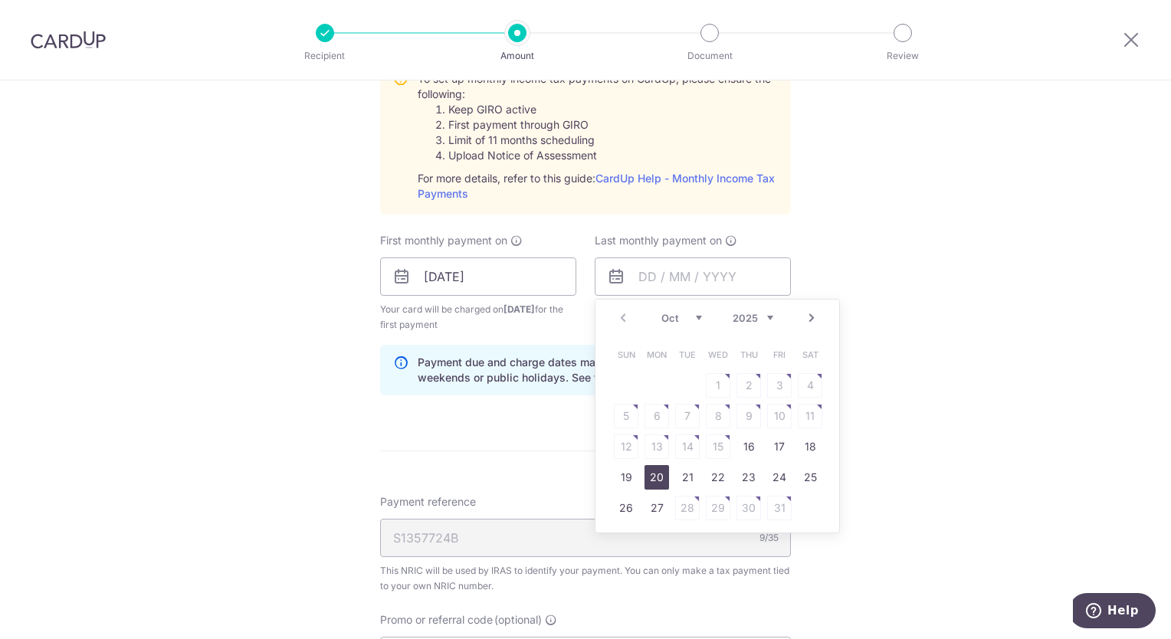
click at [647, 472] on link "20" at bounding box center [657, 477] width 25 height 25
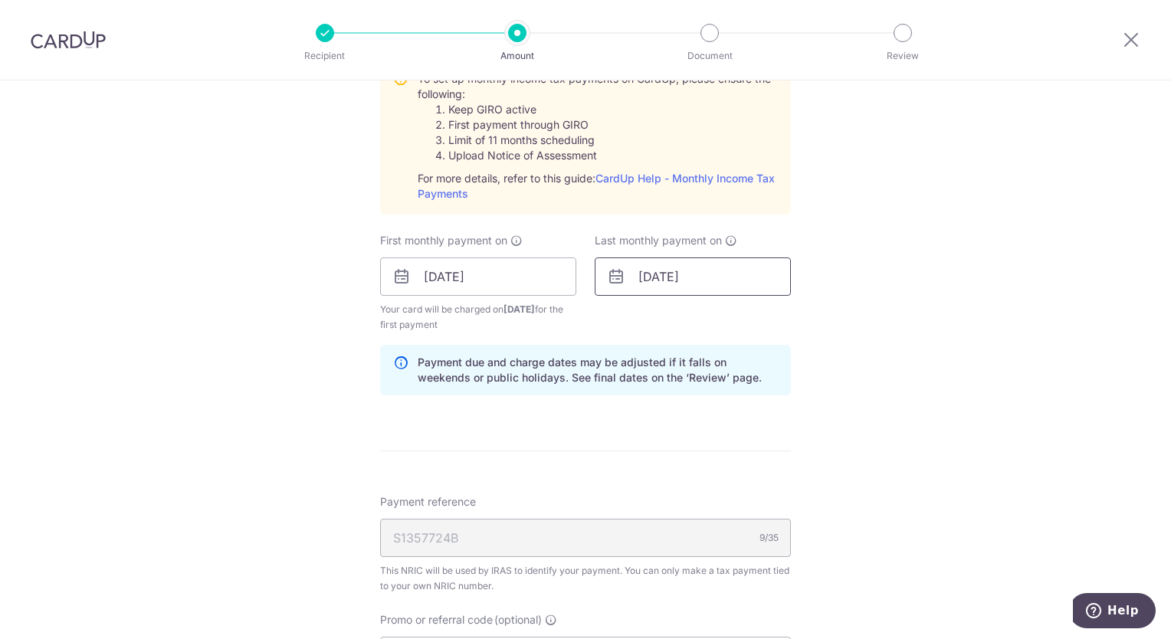
click at [665, 272] on input "[DATE]" at bounding box center [693, 277] width 196 height 38
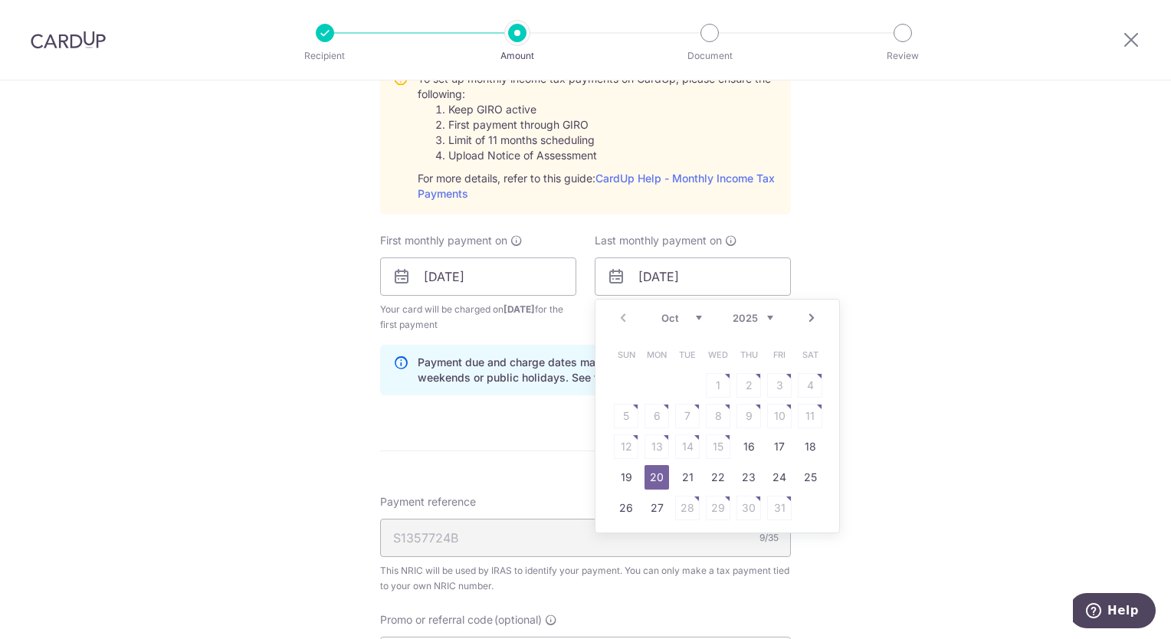
click at [813, 314] on link "Next" at bounding box center [812, 318] width 18 height 18
click at [809, 316] on link "Next" at bounding box center [812, 318] width 18 height 18
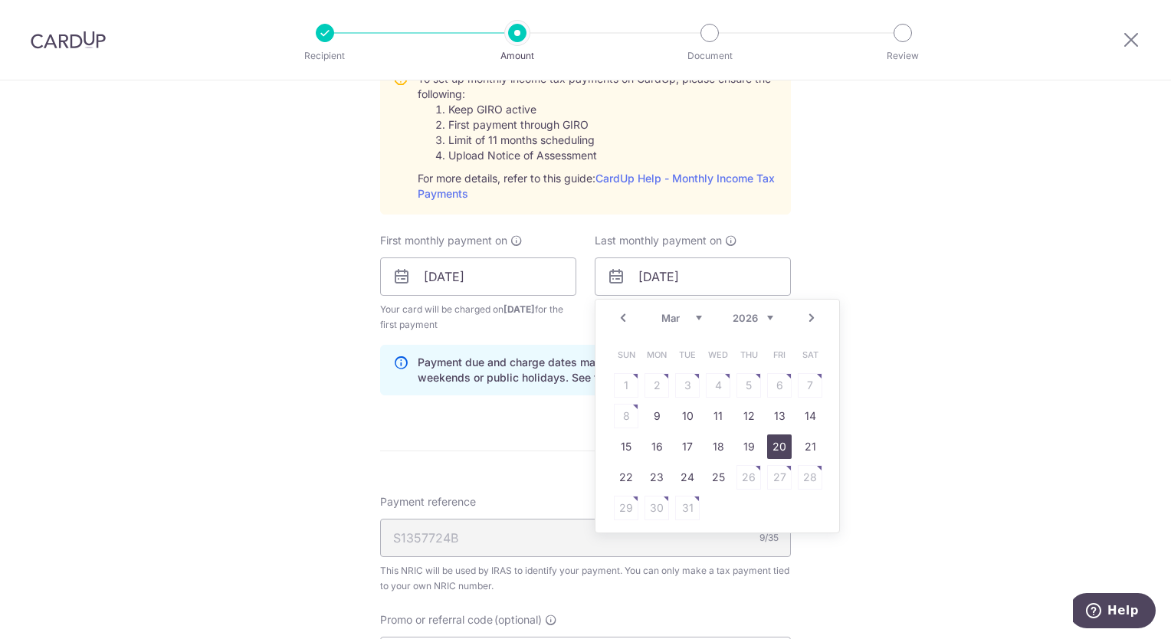
click at [783, 448] on link "20" at bounding box center [779, 447] width 25 height 25
type input "[DATE]"
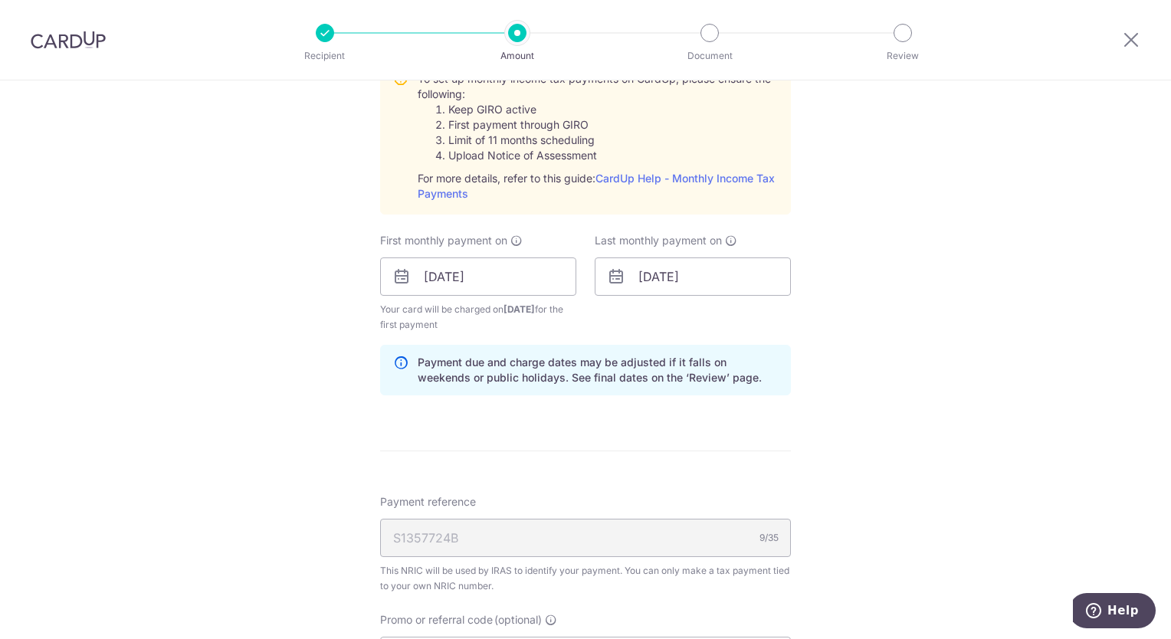
click at [546, 320] on span "Your card will be charged on 14/10/2025 for the first payment" at bounding box center [478, 317] width 196 height 31
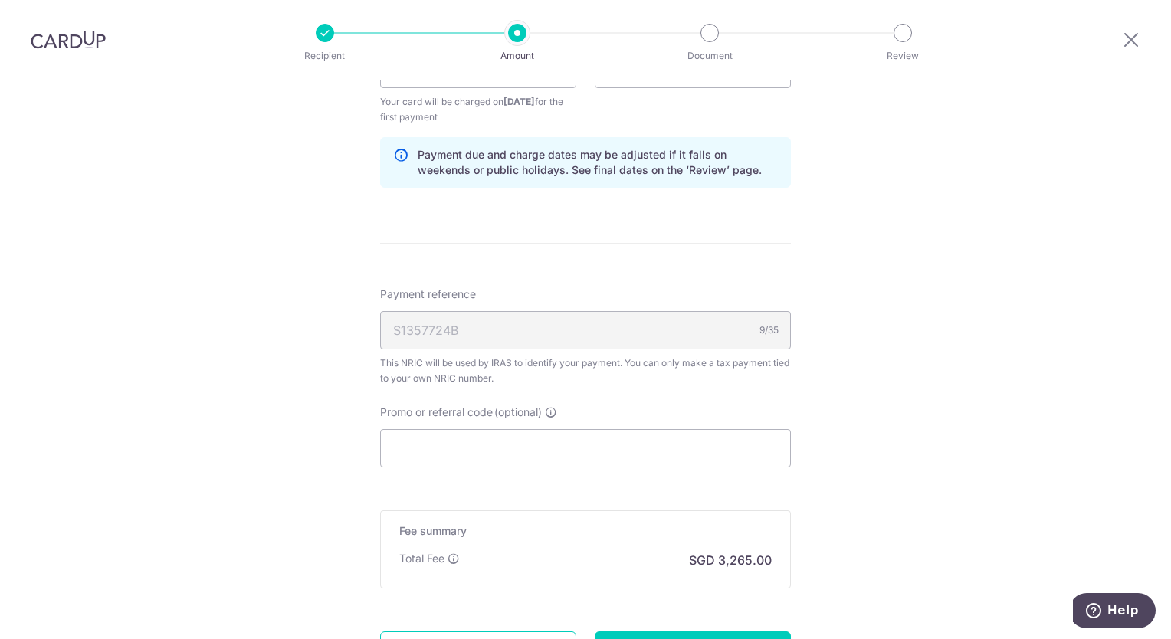
scroll to position [963, 0]
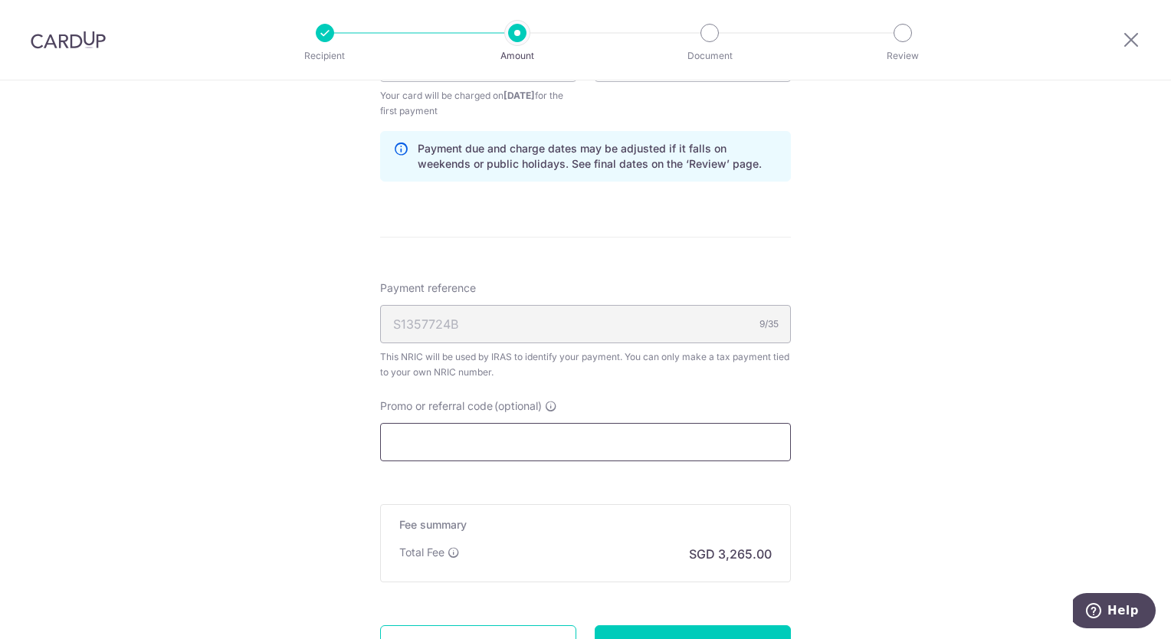
click at [439, 439] on input "Promo or referral code (optional)" at bounding box center [585, 442] width 411 height 38
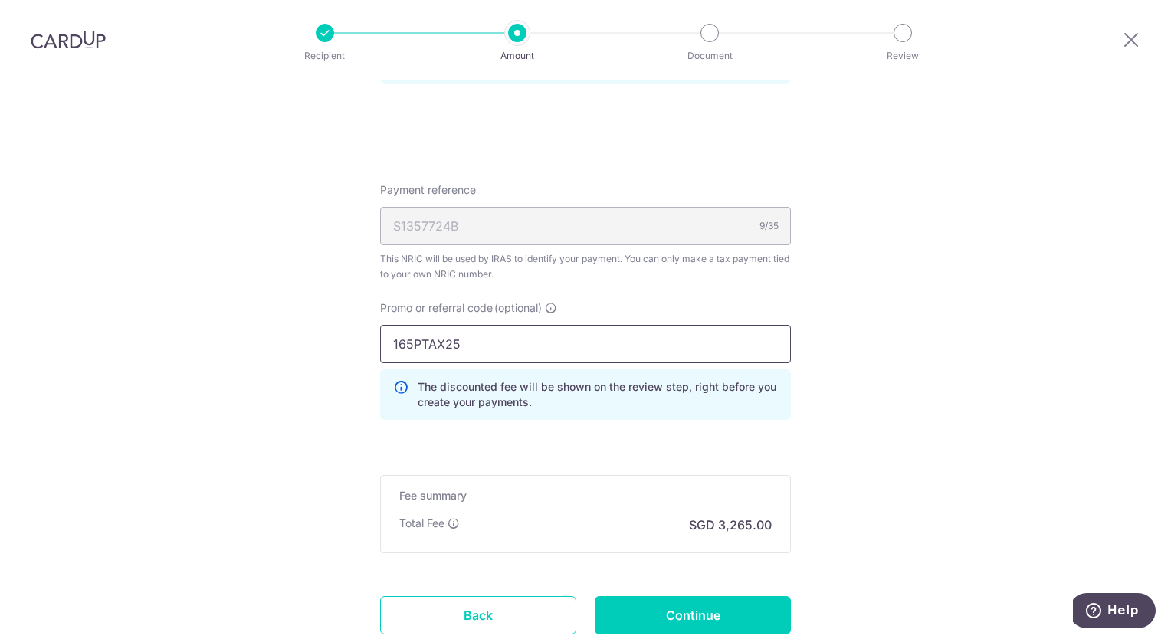
scroll to position [1064, 0]
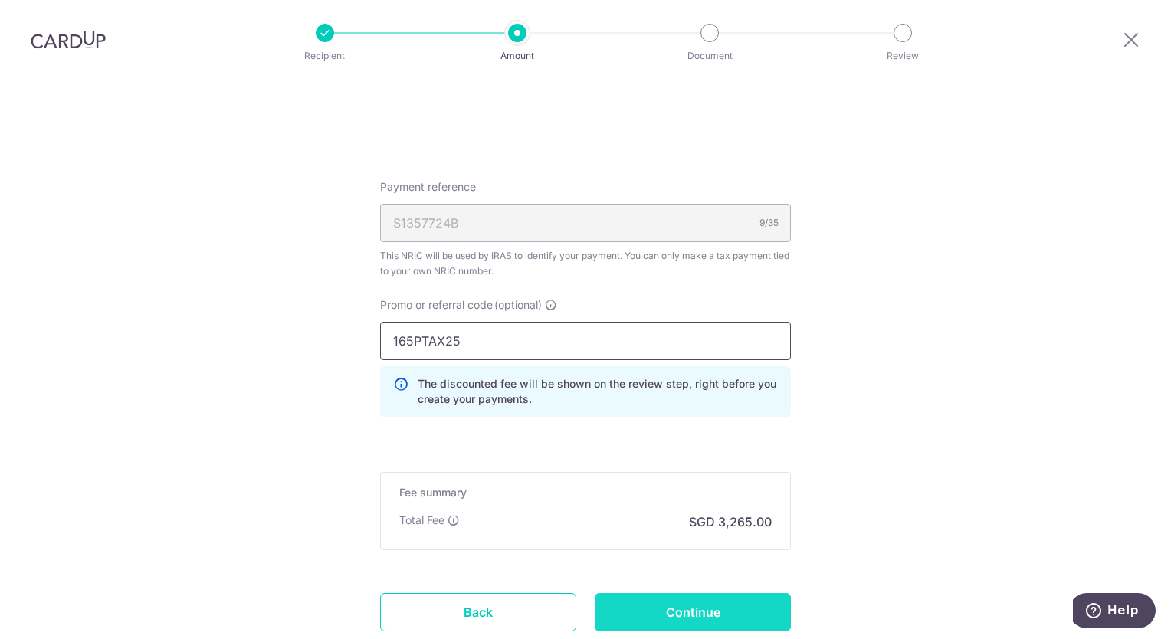
type input "165PTAX25"
click at [701, 607] on input "Continue" at bounding box center [693, 612] width 196 height 38
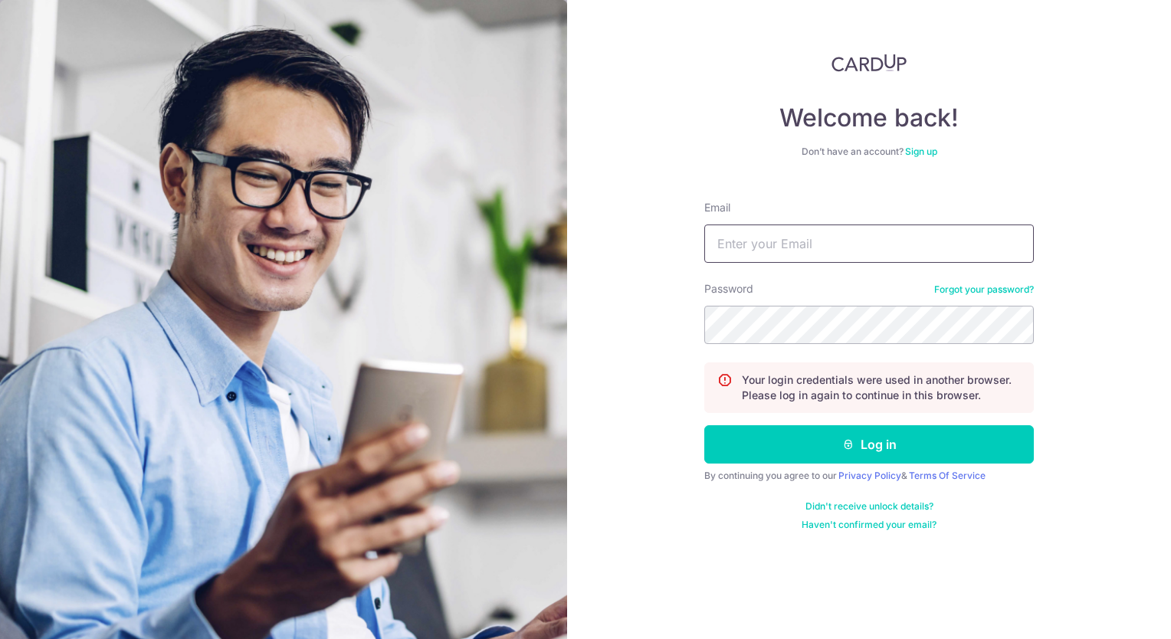
type input "[EMAIL_ADDRESS][DOMAIN_NAME]"
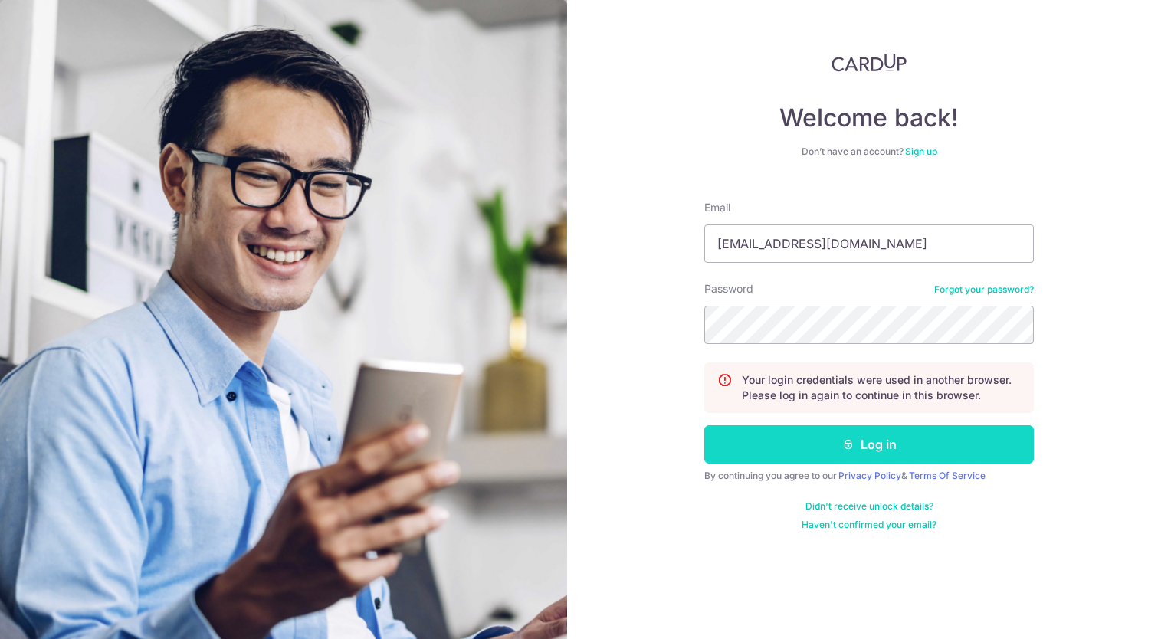
click at [898, 455] on button "Log in" at bounding box center [870, 444] width 330 height 38
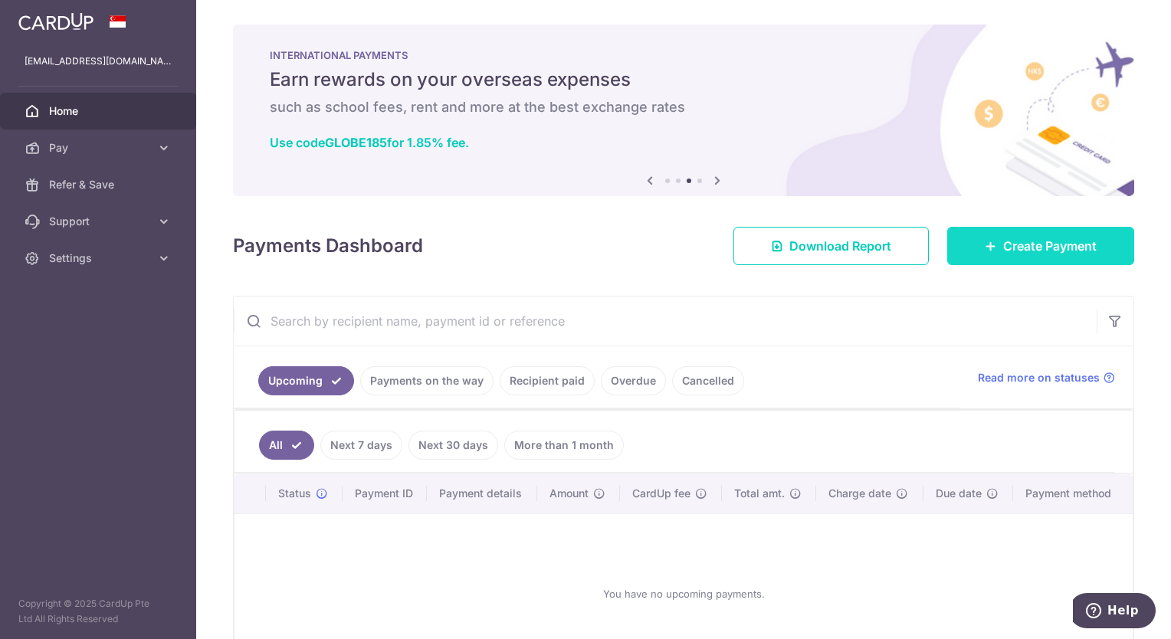
click at [1050, 247] on span "Create Payment" at bounding box center [1051, 246] width 94 height 18
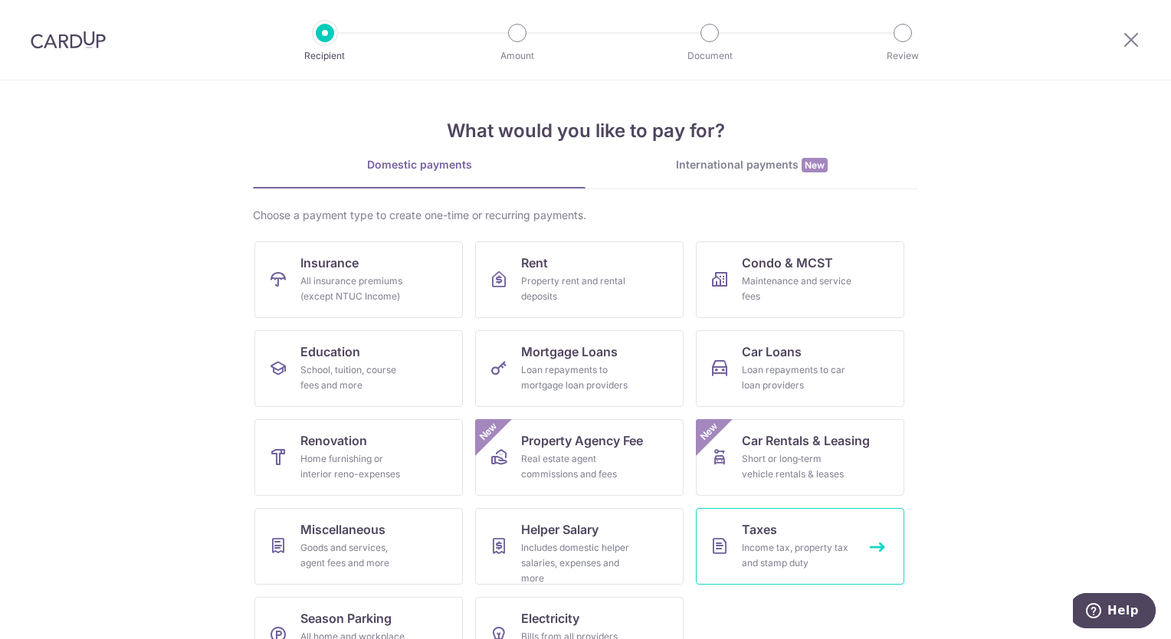
click at [806, 534] on link "Taxes Income tax, property tax and stamp duty" at bounding box center [800, 546] width 209 height 77
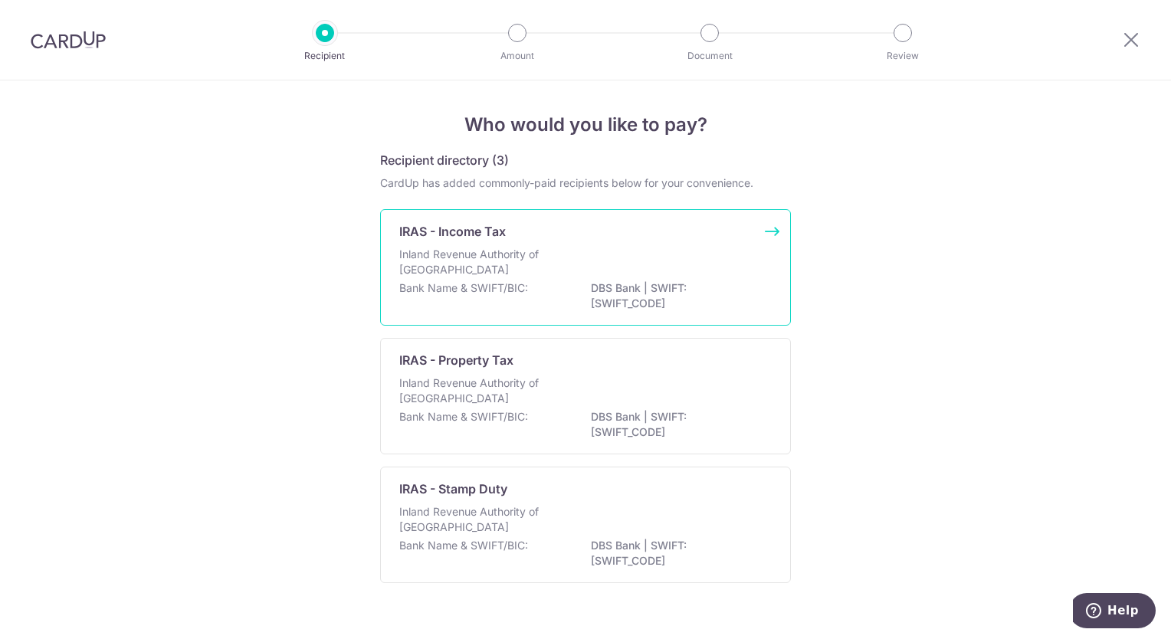
click at [512, 282] on p "Bank Name & SWIFT/BIC:" at bounding box center [463, 288] width 129 height 15
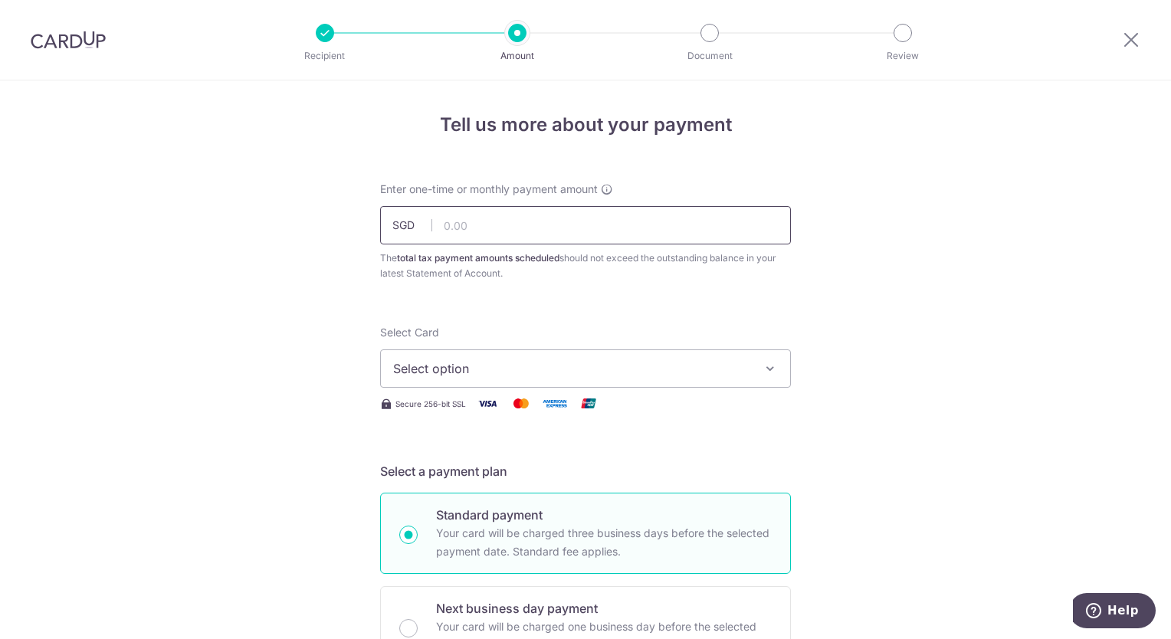
click at [577, 224] on input "text" at bounding box center [585, 225] width 411 height 38
type input "125,577.00"
type input "165PTAX25"
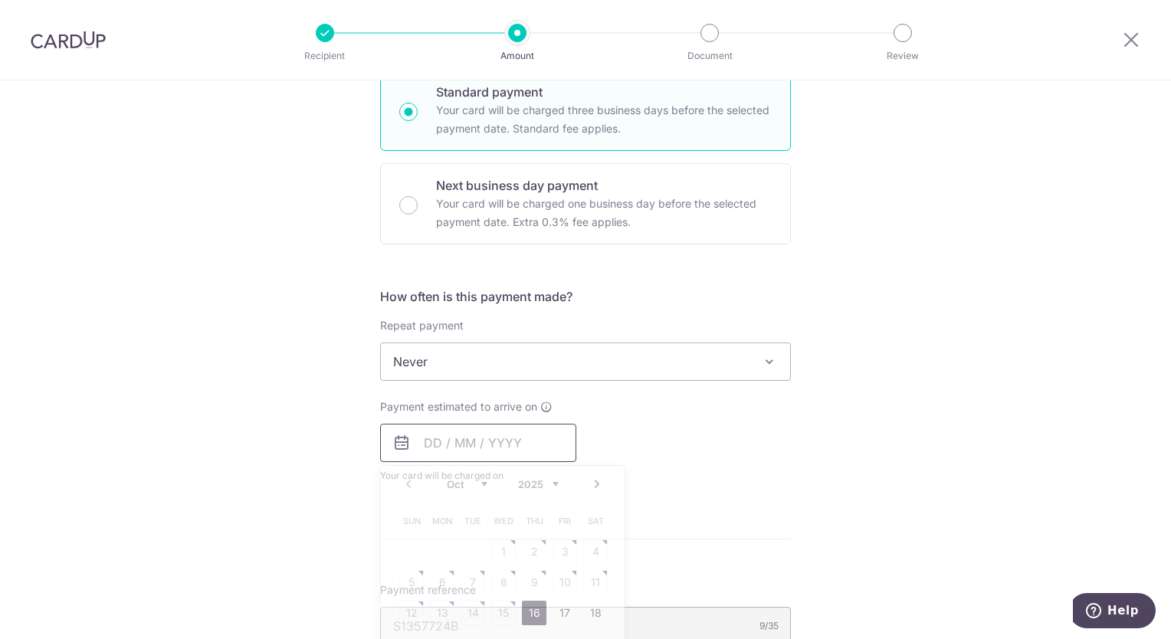
type input "125,577.00"
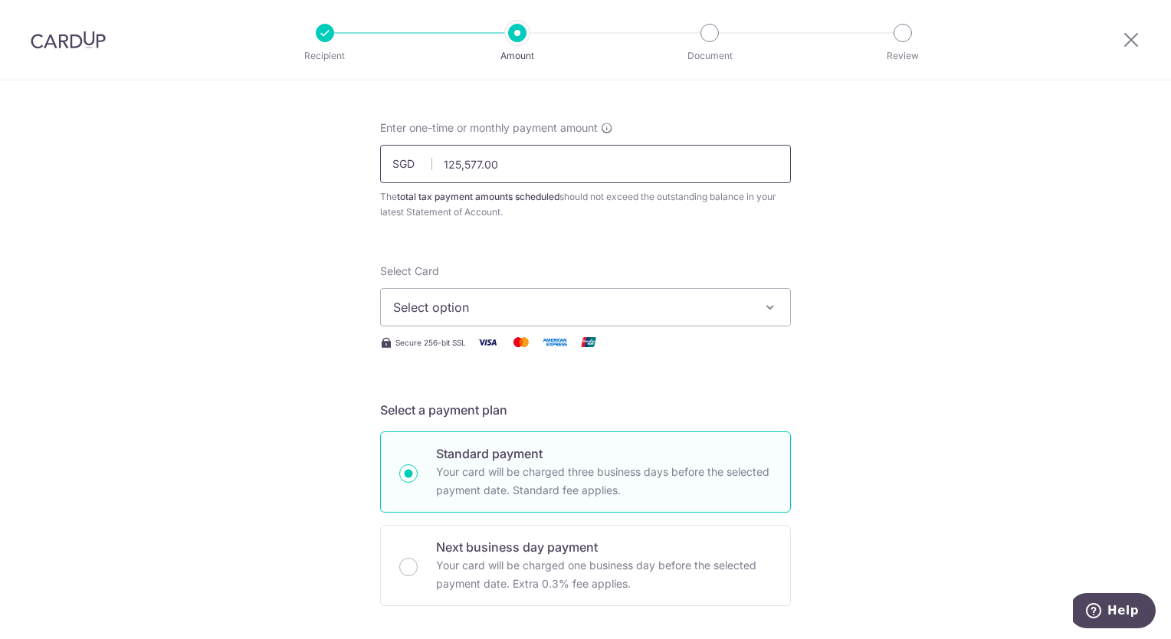
scroll to position [61, 0]
click at [769, 310] on icon "button" at bounding box center [770, 307] width 15 height 15
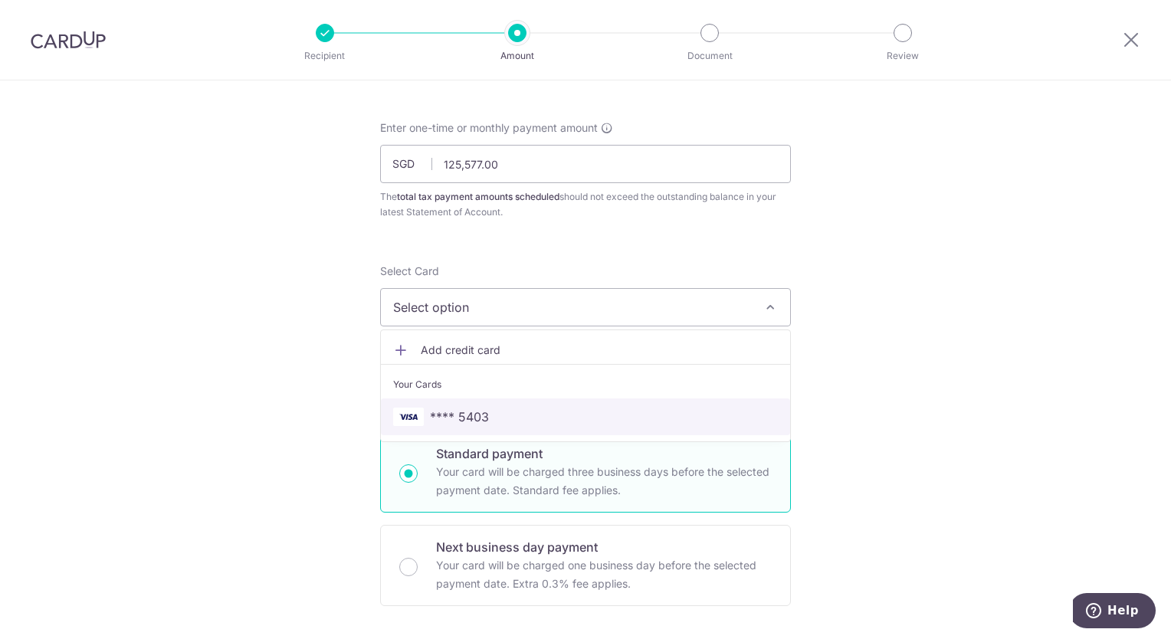
click at [478, 419] on span "**** 5403" at bounding box center [459, 417] width 59 height 18
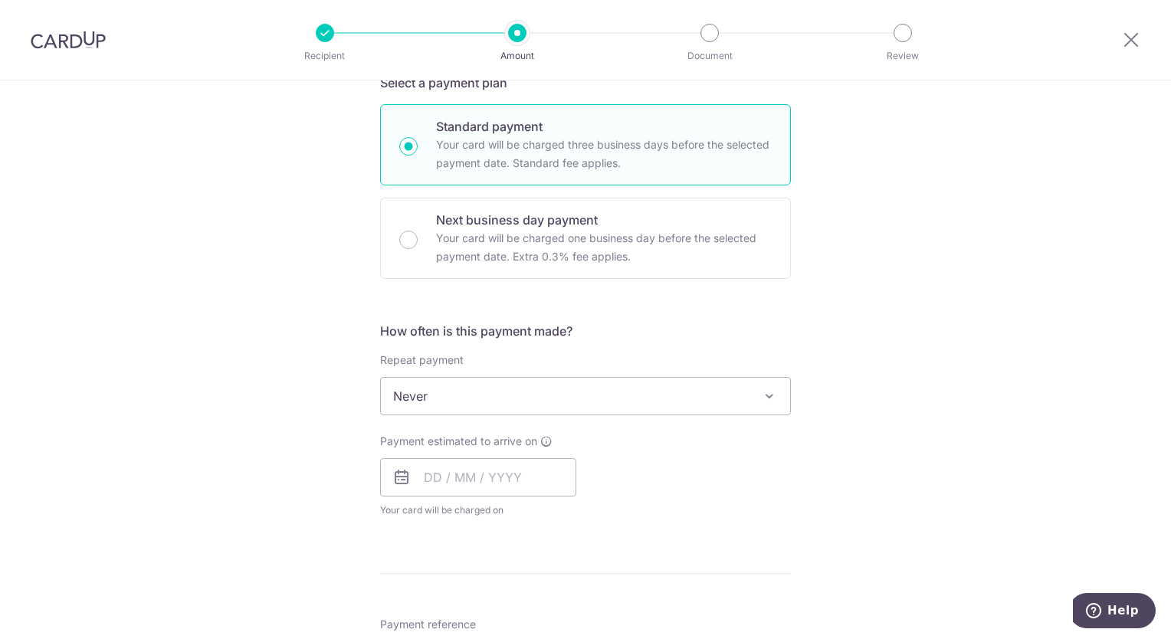
scroll to position [397, 0]
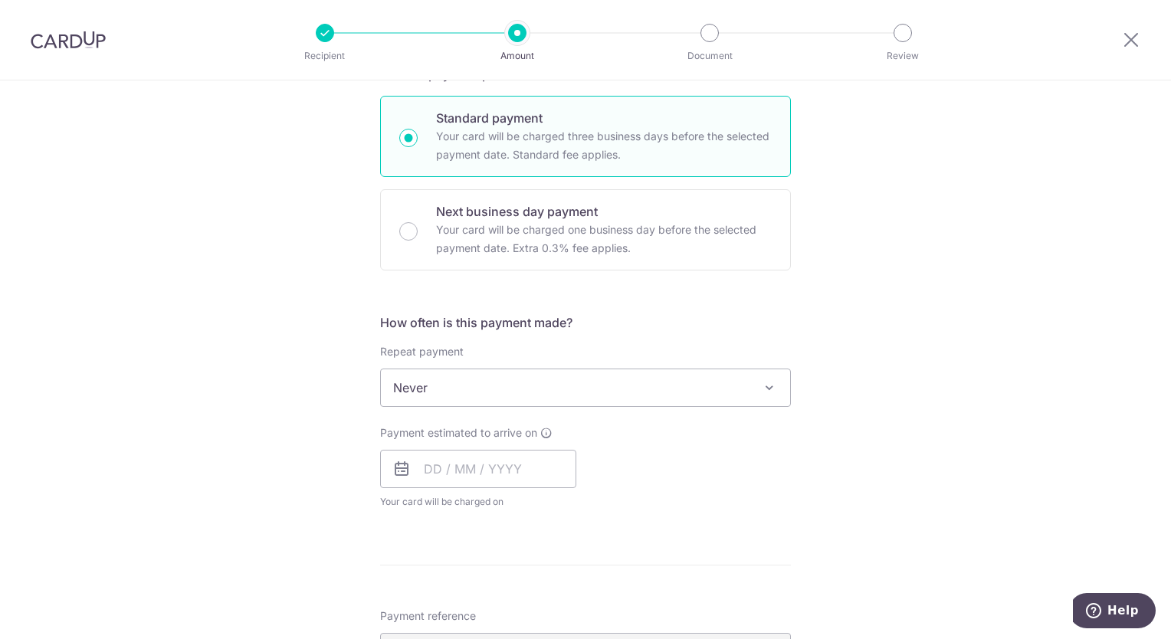
click at [767, 395] on span at bounding box center [769, 388] width 18 height 18
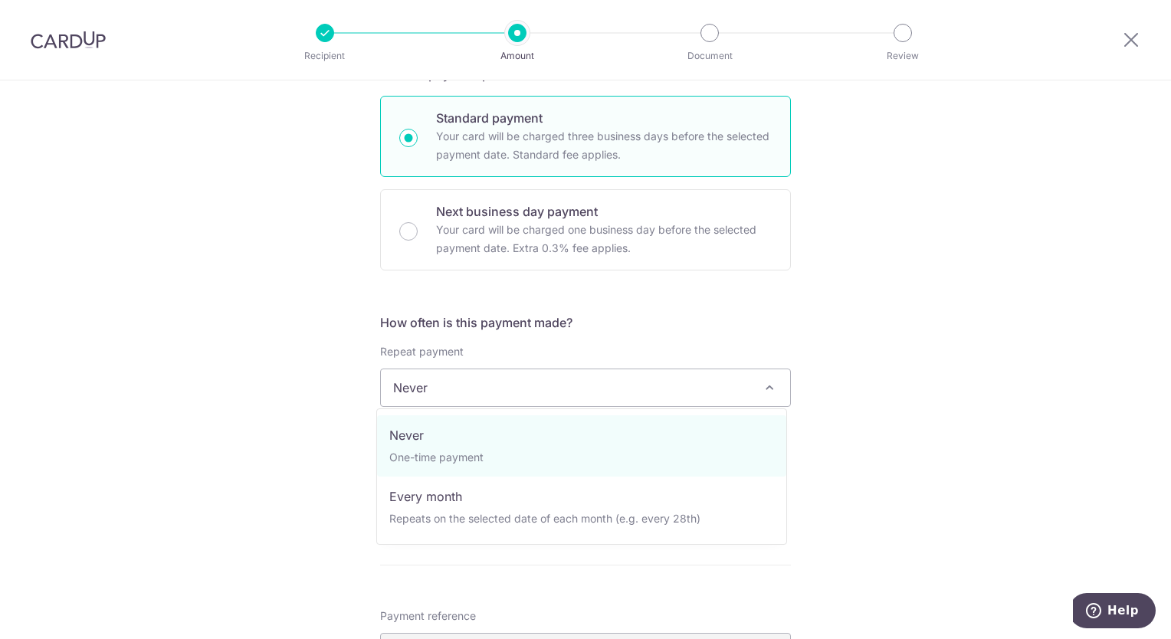
select select "3"
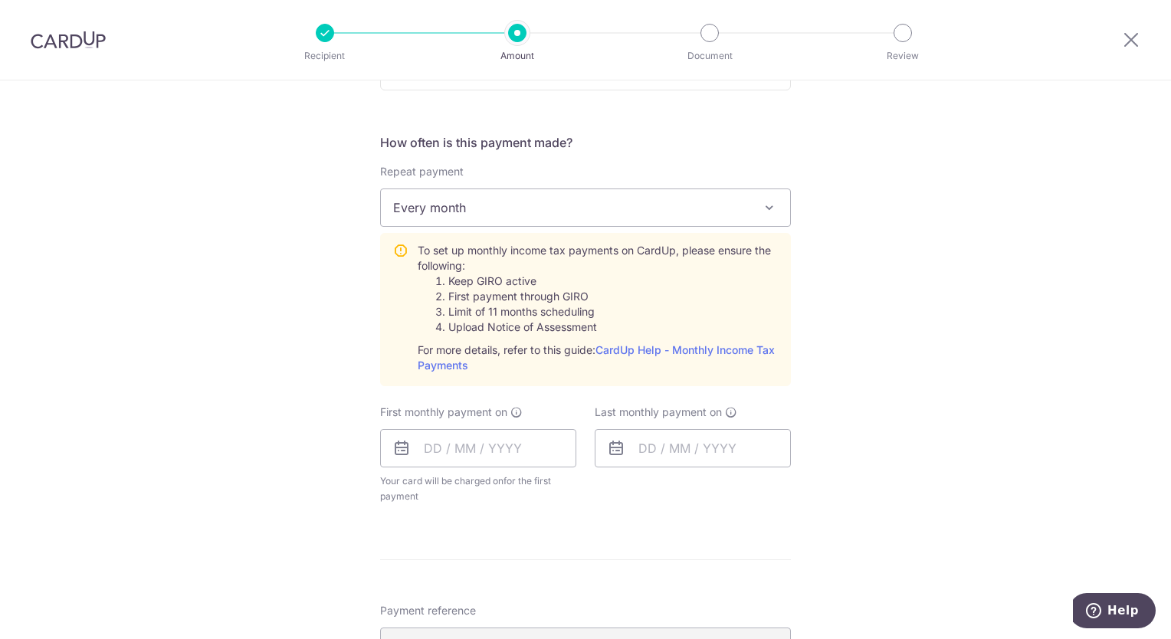
scroll to position [580, 0]
click at [463, 446] on input "text" at bounding box center [478, 446] width 196 height 38
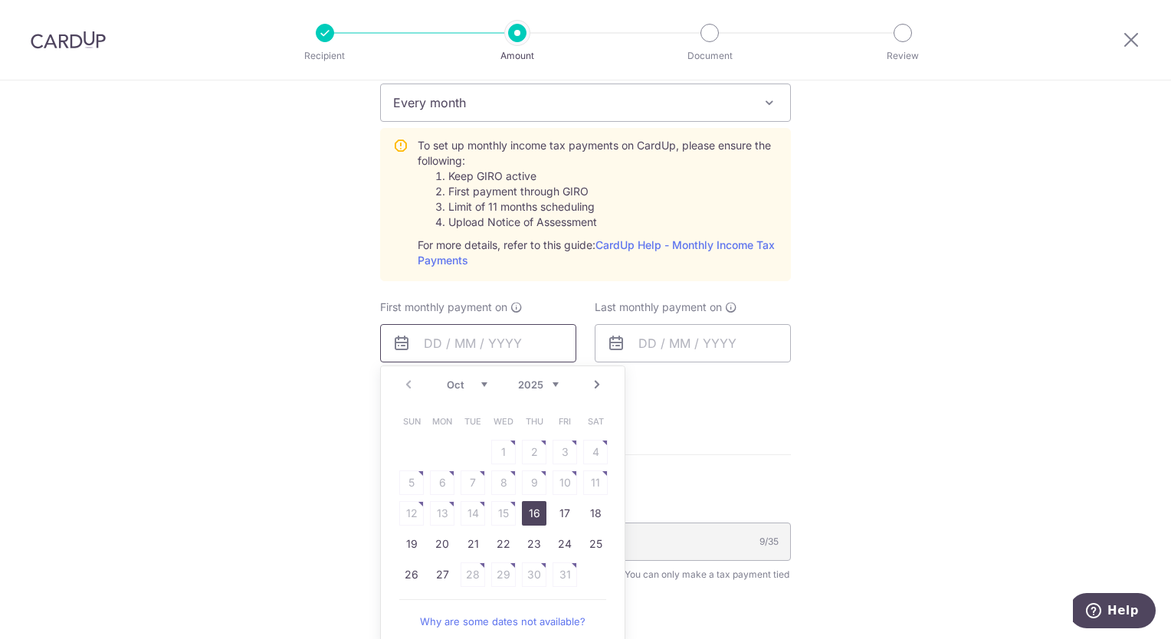
scroll to position [689, 0]
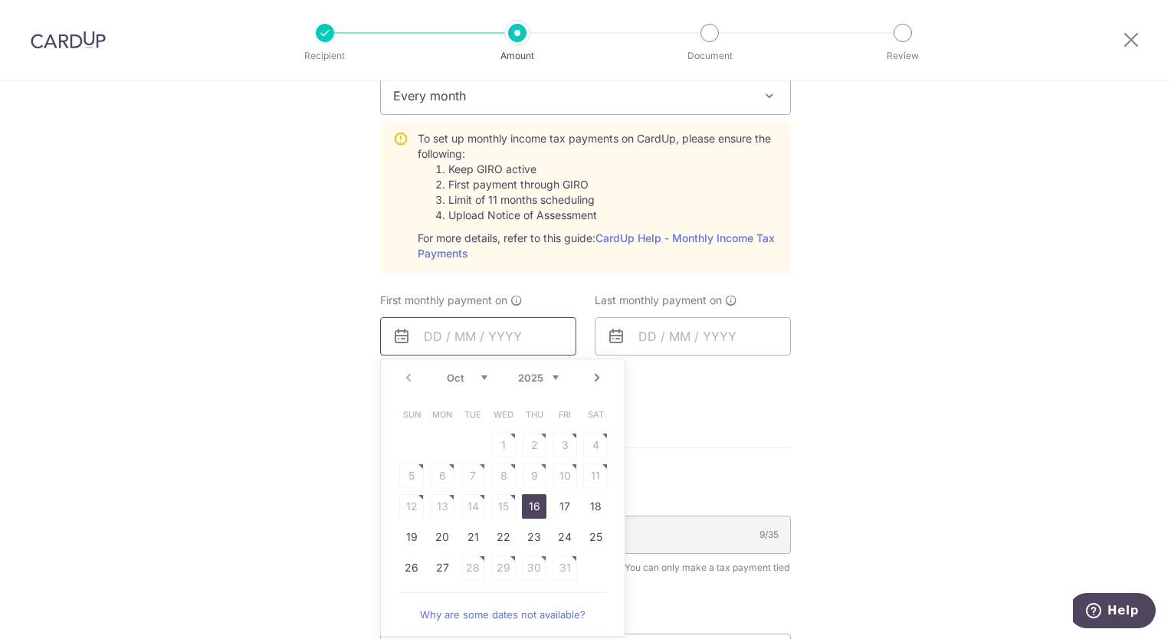
click at [439, 535] on link "20" at bounding box center [442, 537] width 25 height 25
click at [398, 339] on icon at bounding box center [402, 336] width 18 height 18
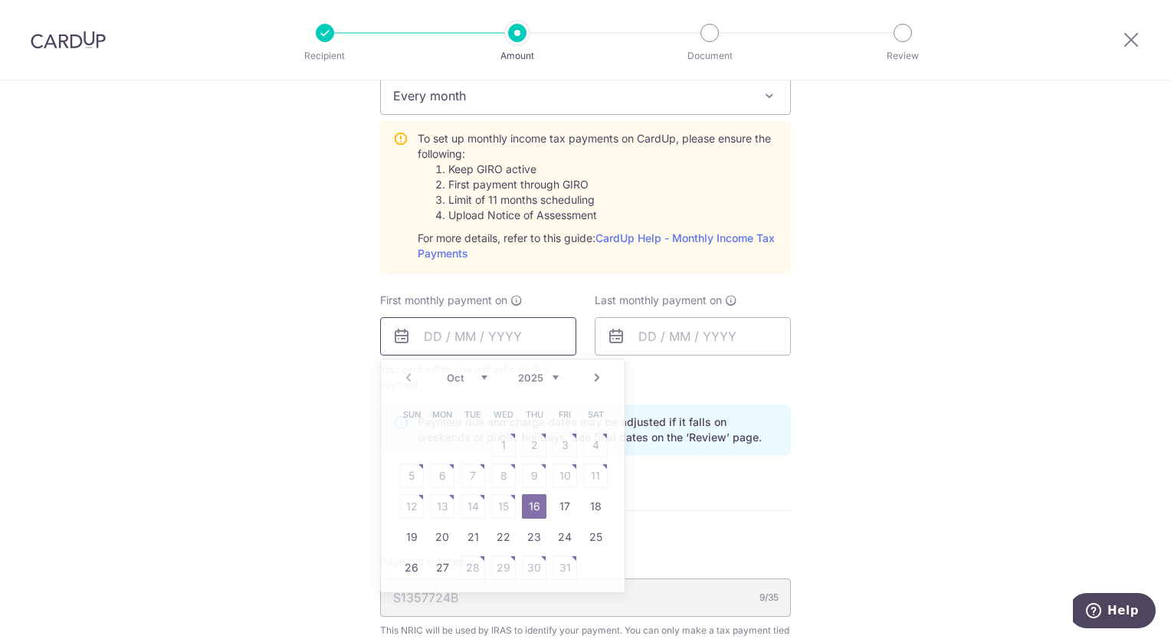
type input "[DATE]"
click at [445, 535] on link "20" at bounding box center [442, 537] width 25 height 25
click at [426, 333] on input "[DATE]" at bounding box center [478, 336] width 196 height 38
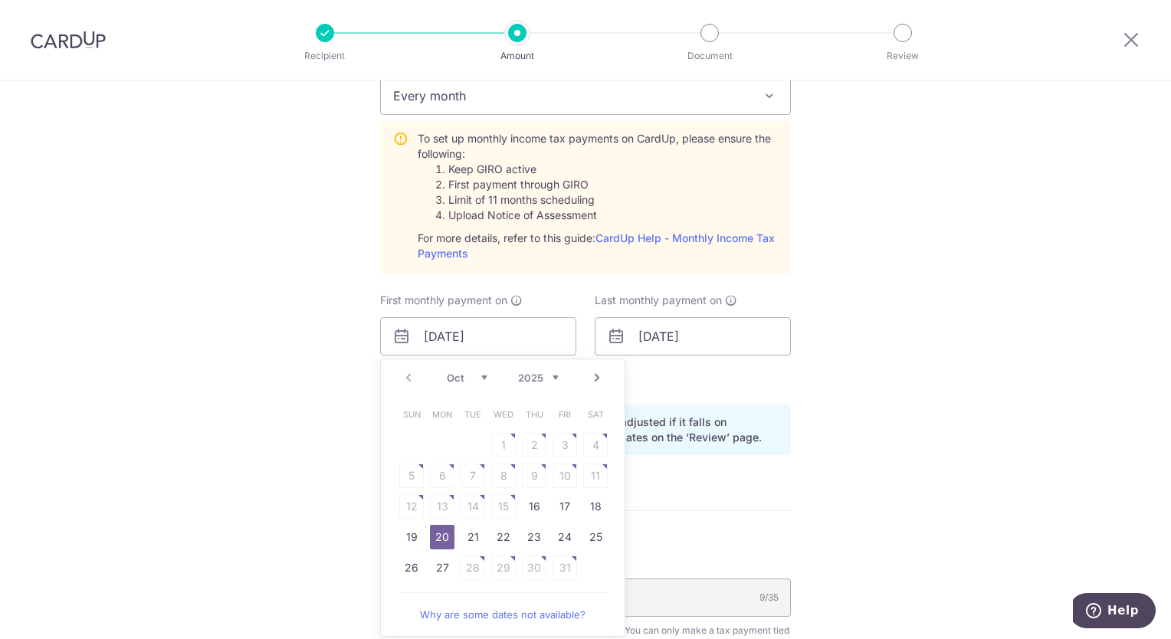
click at [613, 337] on icon at bounding box center [616, 336] width 18 height 18
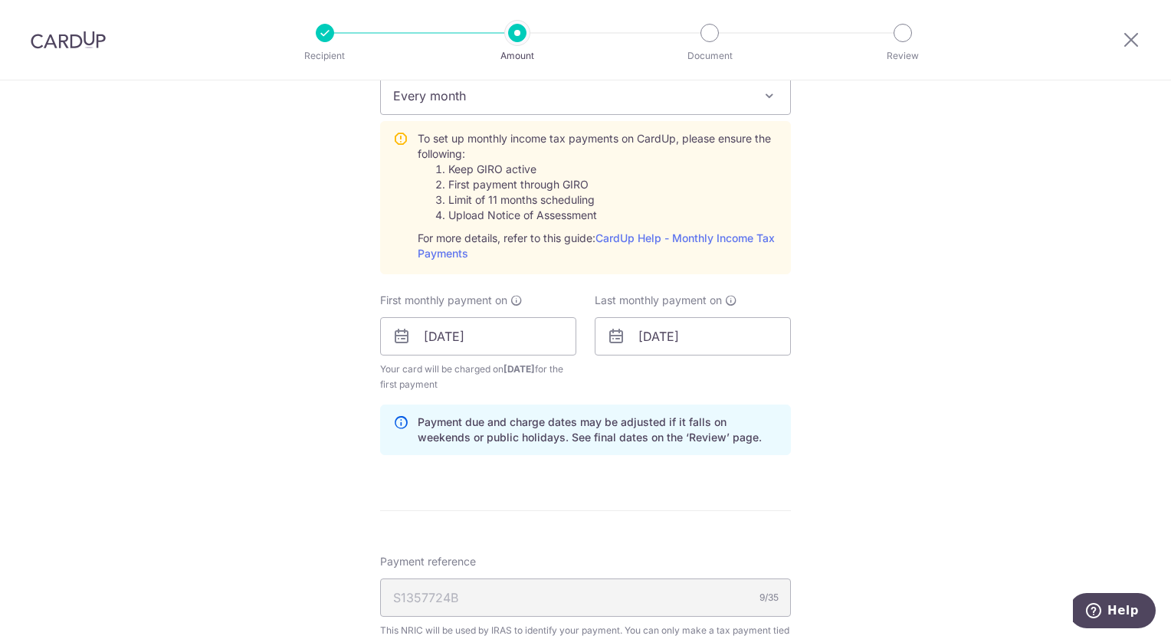
click at [616, 336] on icon at bounding box center [616, 336] width 18 height 18
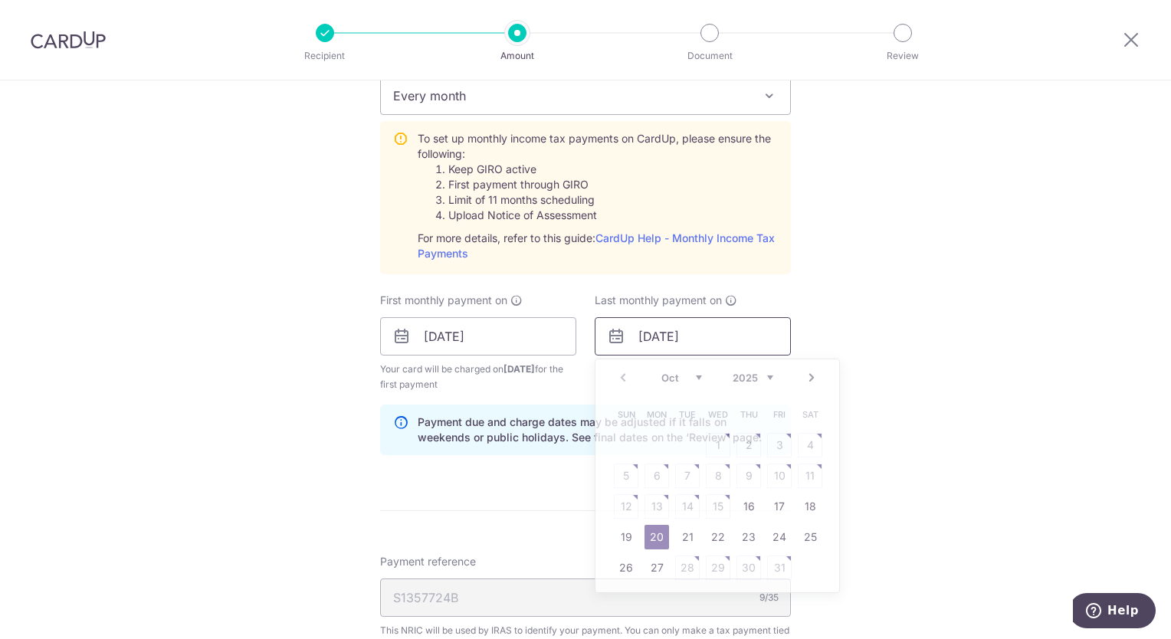
click at [639, 338] on input "[DATE]" at bounding box center [693, 336] width 196 height 38
click at [807, 378] on link "Next" at bounding box center [812, 378] width 18 height 18
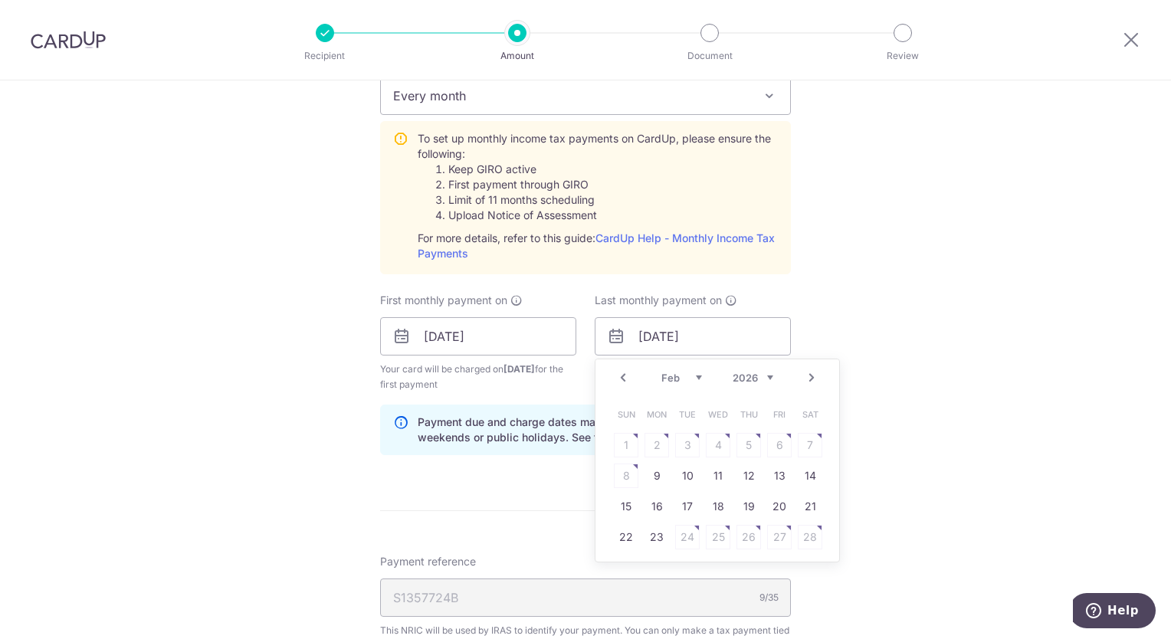
click at [807, 378] on link "Next" at bounding box center [812, 378] width 18 height 18
click at [807, 376] on link "Next" at bounding box center [812, 378] width 18 height 18
click at [619, 376] on link "Prev" at bounding box center [623, 378] width 18 height 18
click at [782, 509] on link "20" at bounding box center [779, 506] width 25 height 25
type input "[DATE]"
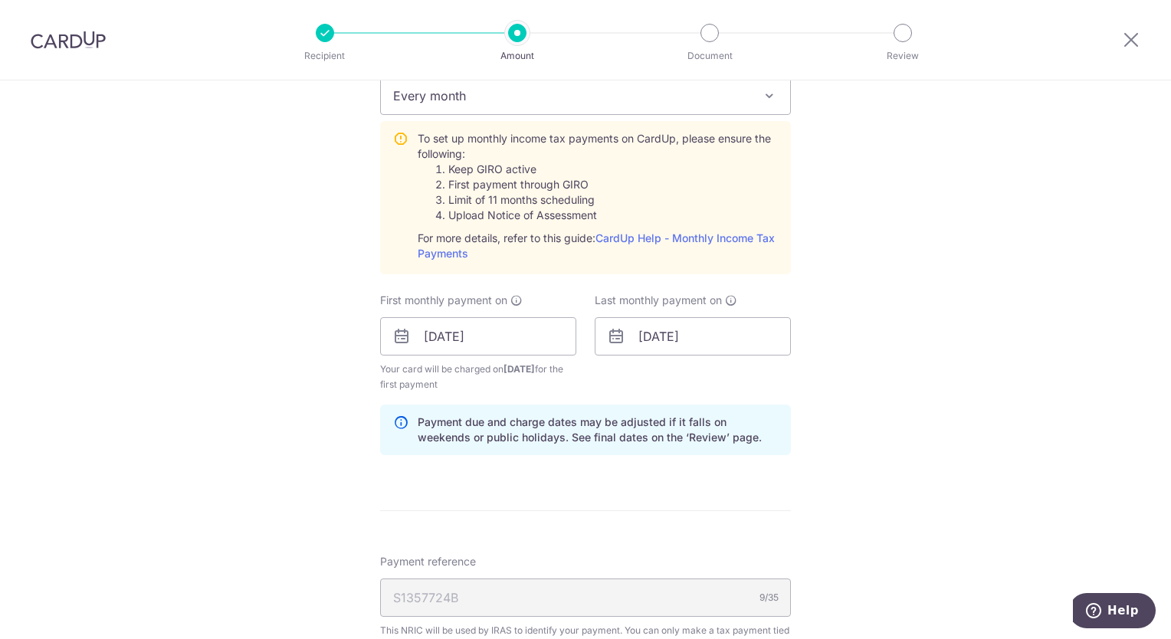
scroll to position [1168, 0]
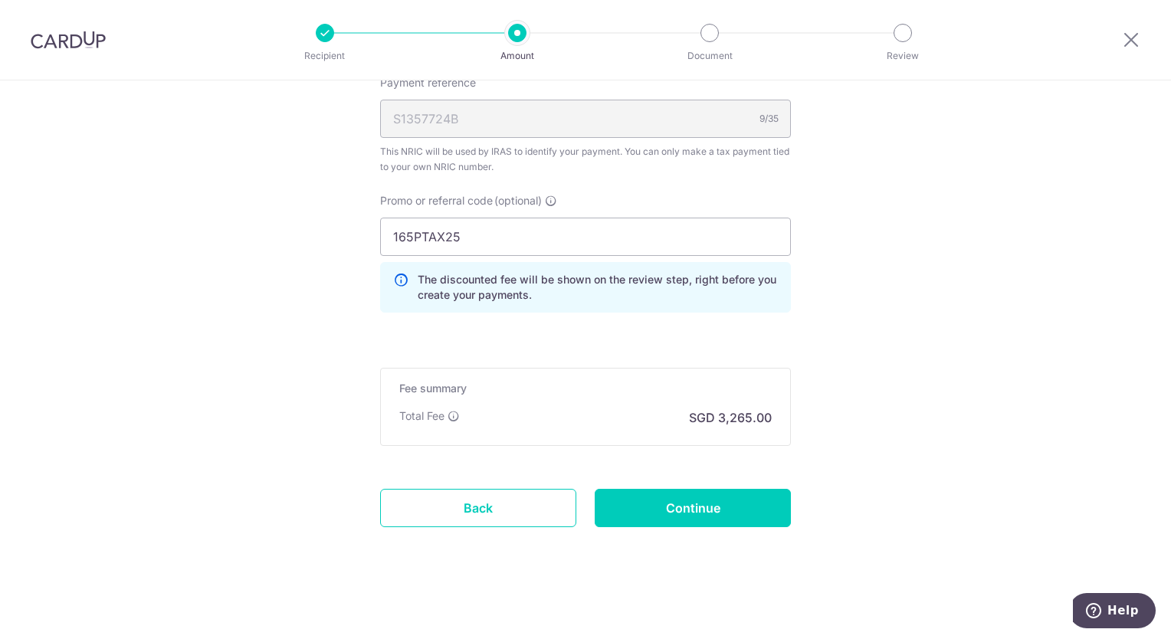
click at [504, 117] on div "S1357724B 9/35" at bounding box center [585, 119] width 411 height 38
click at [663, 512] on input "Continue" at bounding box center [693, 508] width 196 height 38
